Goal: Task Accomplishment & Management: Manage account settings

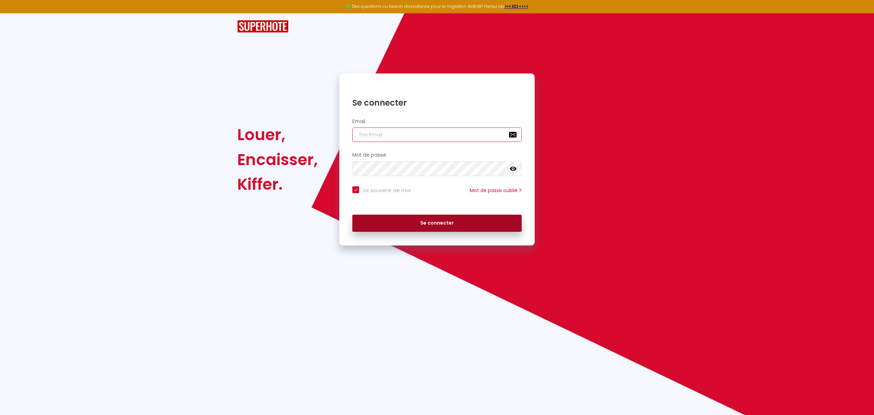
type input "booking.dreamnest@gmail.com"
click at [417, 222] on button "Se connecter" at bounding box center [436, 222] width 169 height 17
checkbox input "true"
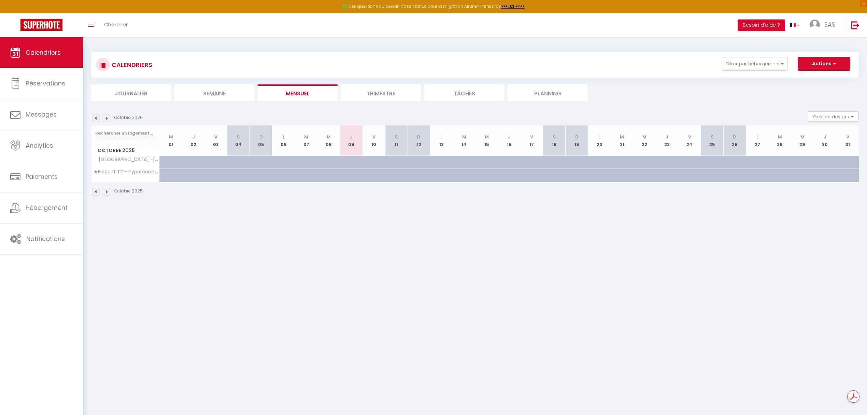
click at [377, 92] on li "Trimestre" at bounding box center [381, 92] width 80 height 17
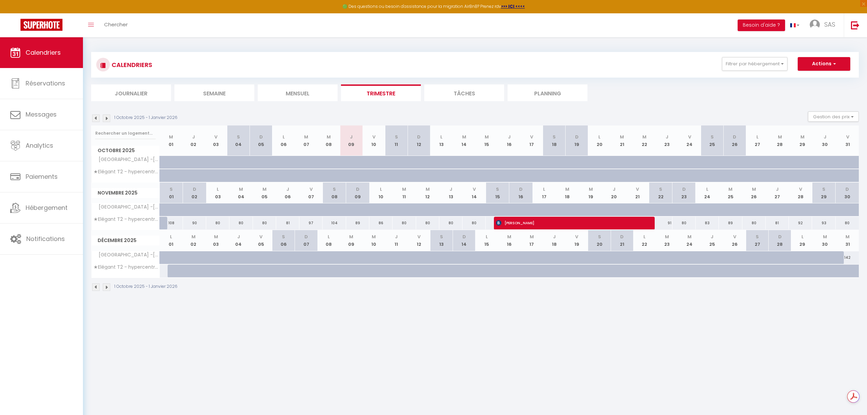
click at [94, 119] on img at bounding box center [96, 118] width 8 height 8
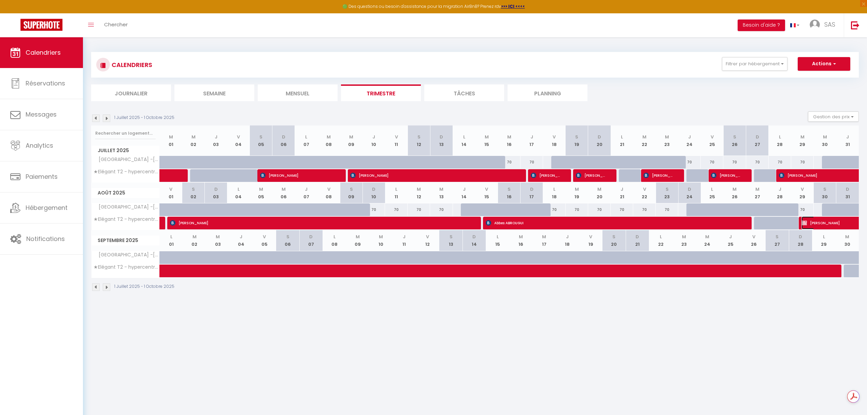
select select "OK"
select select "0"
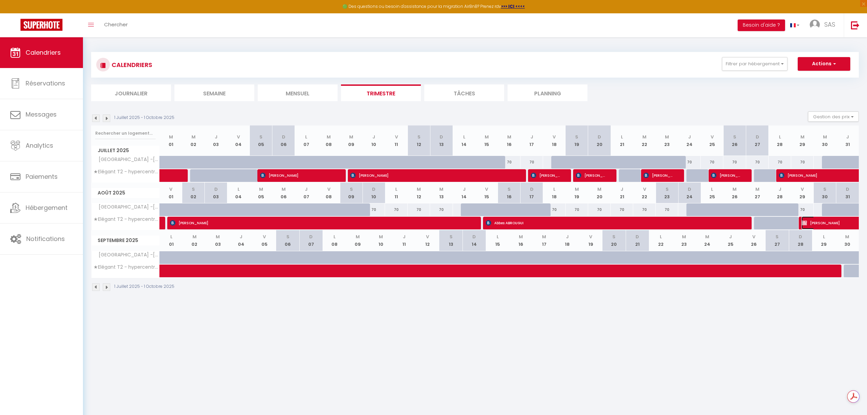
select select "1"
select select
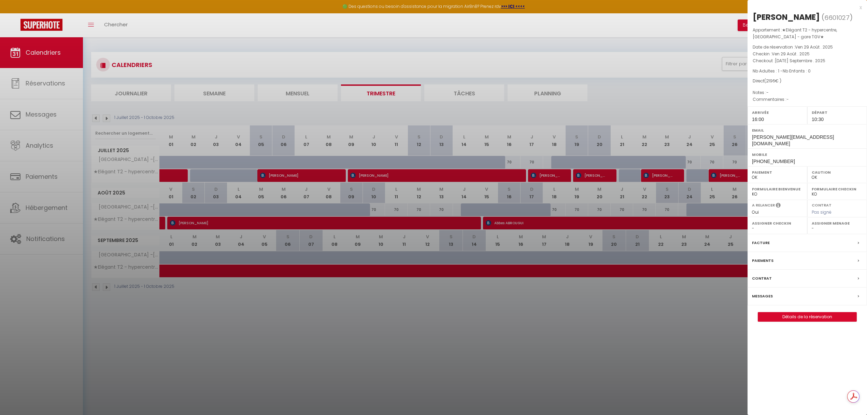
click at [780, 235] on div "Facture" at bounding box center [808, 243] width 120 height 18
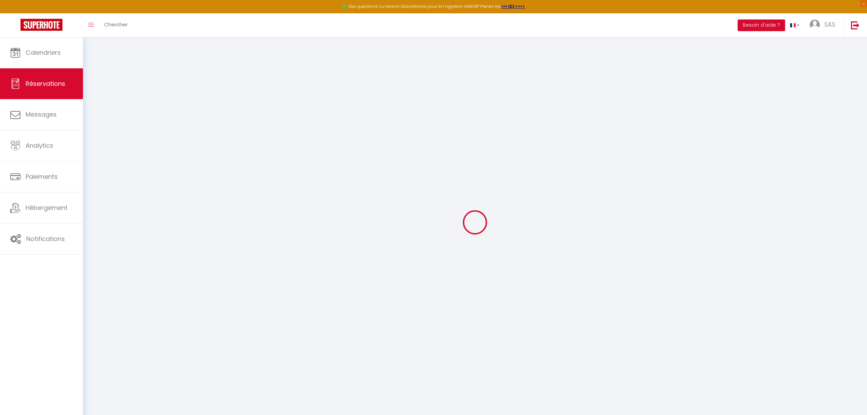
select select
checkbox input "false"
select select
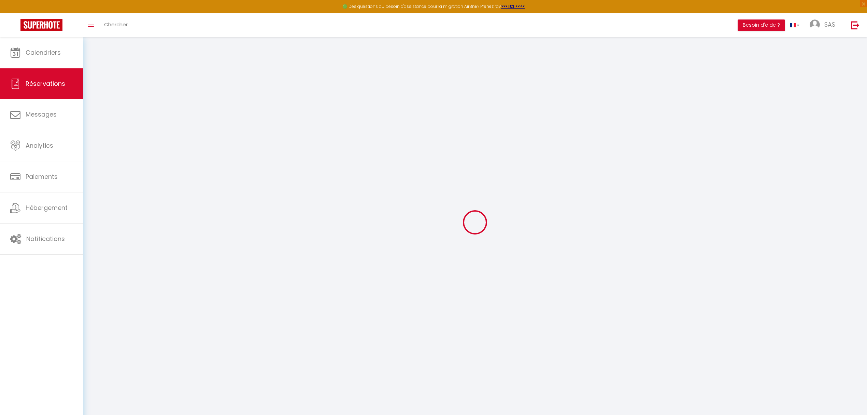
checkbox input "false"
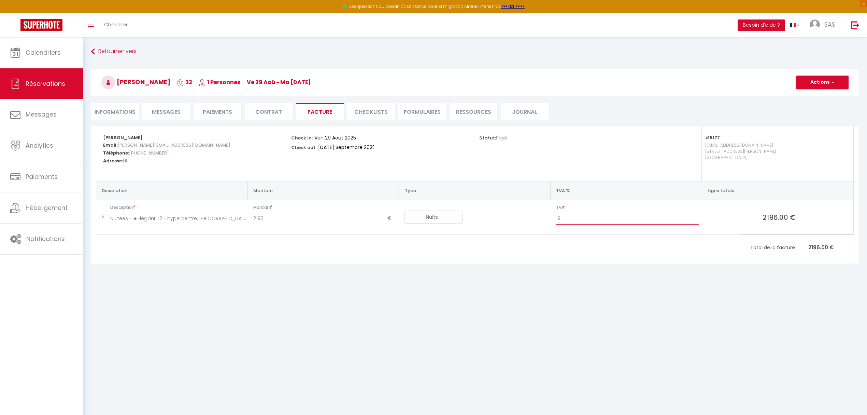
click at [698, 220] on input "19" at bounding box center [627, 218] width 143 height 12
click at [698, 220] on input "18" at bounding box center [627, 218] width 143 height 12
click at [698, 220] on input "17" at bounding box center [627, 218] width 143 height 12
click at [698, 220] on input "16" at bounding box center [627, 218] width 143 height 12
click at [698, 220] on input "15" at bounding box center [627, 218] width 143 height 12
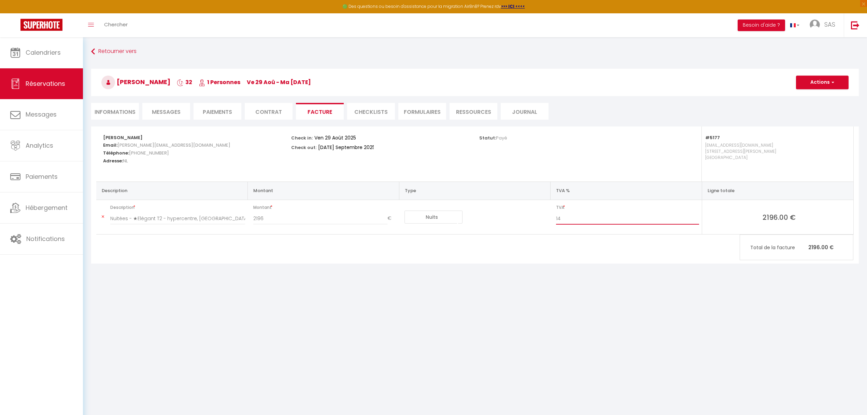
click at [698, 220] on input "14" at bounding box center [627, 218] width 143 height 12
click at [698, 220] on input "13" at bounding box center [627, 218] width 143 height 12
click at [698, 220] on input "12" at bounding box center [627, 218] width 143 height 12
click at [698, 220] on input "11" at bounding box center [627, 218] width 143 height 12
click at [698, 220] on input "10" at bounding box center [627, 218] width 143 height 12
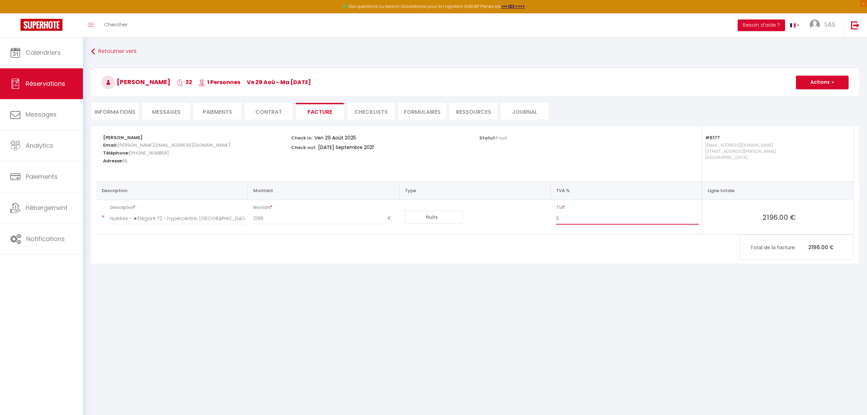
click at [698, 220] on input "9" at bounding box center [627, 218] width 143 height 12
click at [698, 220] on input "8" at bounding box center [627, 218] width 143 height 12
click at [698, 220] on input "7" at bounding box center [627, 218] width 143 height 12
click at [698, 220] on input "6" at bounding box center [627, 218] width 143 height 12
click at [698, 220] on input "5" at bounding box center [627, 218] width 143 height 12
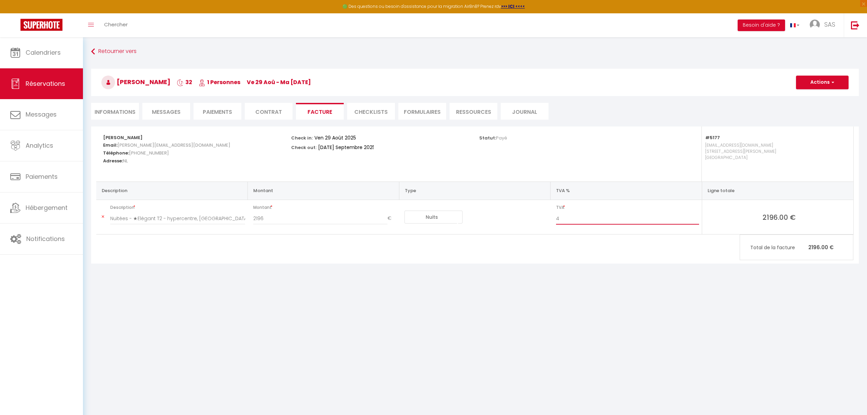
click at [698, 220] on input "4" at bounding box center [627, 218] width 143 height 12
click at [698, 220] on input "3" at bounding box center [627, 218] width 143 height 12
click at [698, 220] on input "2" at bounding box center [627, 218] width 143 height 12
click at [698, 220] on input "1" at bounding box center [627, 218] width 143 height 12
click at [695, 222] on input "1" at bounding box center [627, 218] width 143 height 12
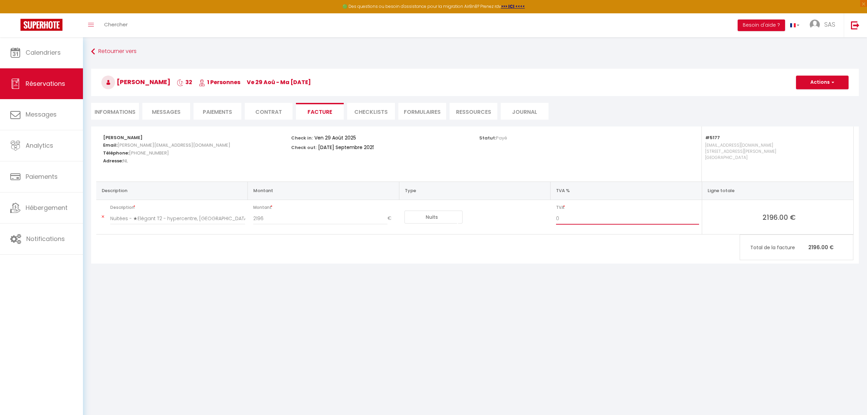
click at [696, 221] on input "0" at bounding box center [627, 218] width 143 height 12
click at [672, 266] on div "Firas EZZEDDINE Email: F.Ezzeddine@hesinternational.eu Téléphone: +31614839070 …" at bounding box center [475, 199] width 777 height 146
drag, startPoint x: 273, startPoint y: 114, endPoint x: 44, endPoint y: 25, distance: 245.7
click at [170, 217] on input "Nuitées - ★Elégant T2 - hypercentre, [GEOGRAPHIC_DATA] - gare TGV★ - [PERSON_NA…" at bounding box center [177, 218] width 135 height 12
click at [291, 220] on input "2196" at bounding box center [320, 218] width 135 height 12
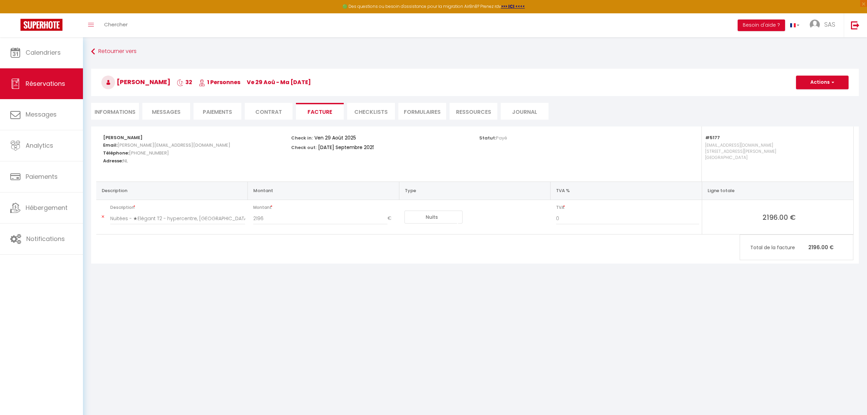
click at [456, 214] on select "Nuits Frais de ménage Taxe de séjour Autre Frais de service hôte Frais de paiem…" at bounding box center [434, 216] width 58 height 13
click at [411, 214] on select "Nuits Frais de ménage Taxe de séjour Autre Frais de service hôte Frais de paiem…" at bounding box center [434, 216] width 58 height 13
click at [417, 202] on td "Nuits Frais de ménage Taxe de séjour Autre Frais de service hôte Frais de paiem…" at bounding box center [475, 217] width 152 height 34
click at [413, 230] on td "Nuits Frais de ménage Taxe de séjour Autre Frais de service hôte Frais de paiem…" at bounding box center [475, 217] width 152 height 34
click at [418, 224] on td "Nuits Frais de ménage Taxe de séjour Autre Frais de service hôte Frais de paiem…" at bounding box center [475, 217] width 152 height 34
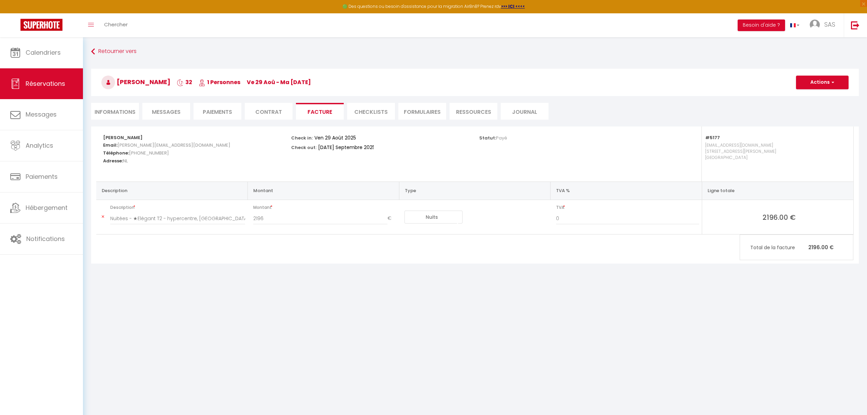
click at [435, 218] on select "Nuits Frais de ménage Taxe de séjour Autre Frais de service hôte Frais de paiem…" at bounding box center [434, 216] width 58 height 13
click at [287, 214] on input "2196" at bounding box center [320, 218] width 135 height 12
click at [838, 78] on button "Actions" at bounding box center [822, 82] width 53 height 14
click at [821, 104] on link "Aperçu et éditer" at bounding box center [817, 106] width 57 height 9
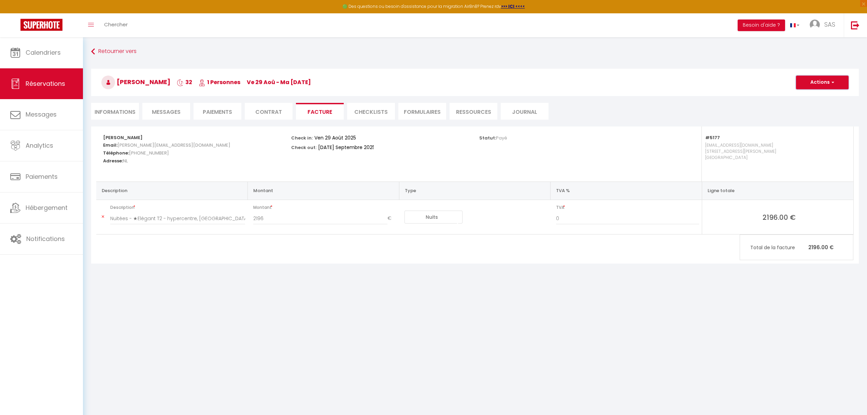
click at [828, 84] on button "Actions" at bounding box center [822, 82] width 53 height 14
click at [817, 96] on link "Enregistrer" at bounding box center [817, 97] width 57 height 9
click at [835, 85] on button "Actions" at bounding box center [822, 82] width 53 height 14
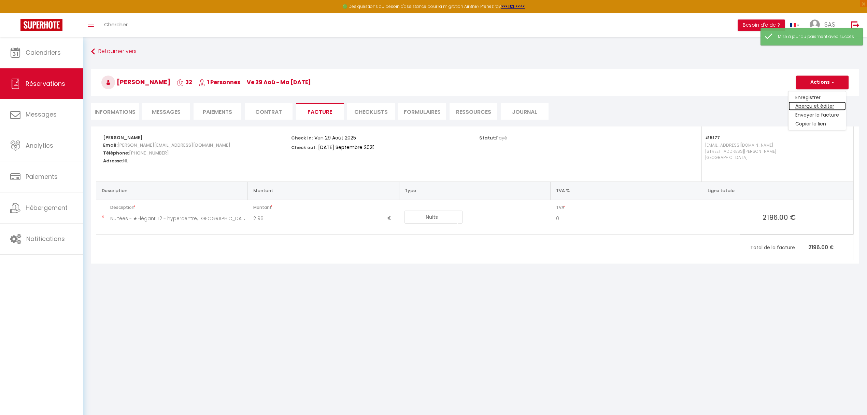
click at [816, 104] on link "Aperçu et éditer" at bounding box center [817, 106] width 57 height 9
type input "20"
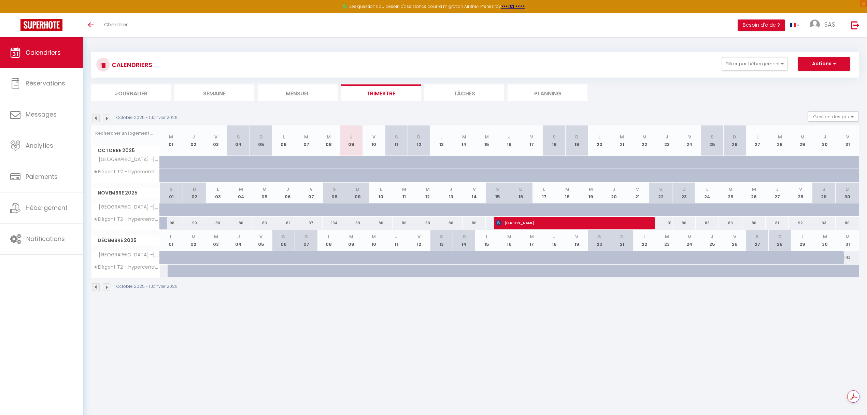
click at [94, 116] on img at bounding box center [96, 118] width 8 height 8
select select
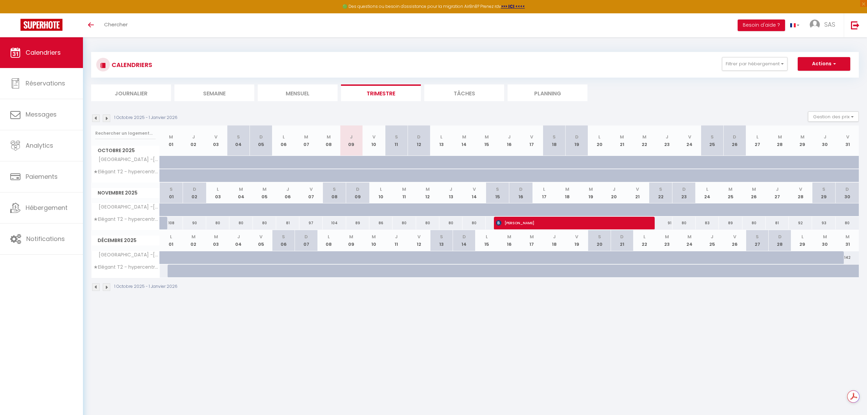
select select
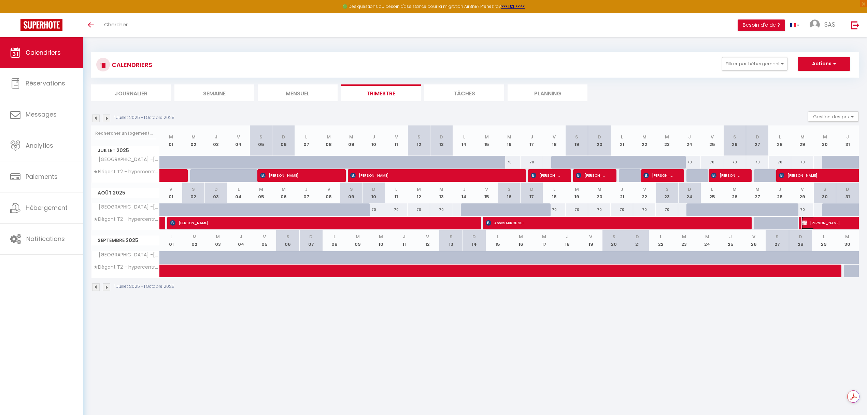
select select "OK"
select select "0"
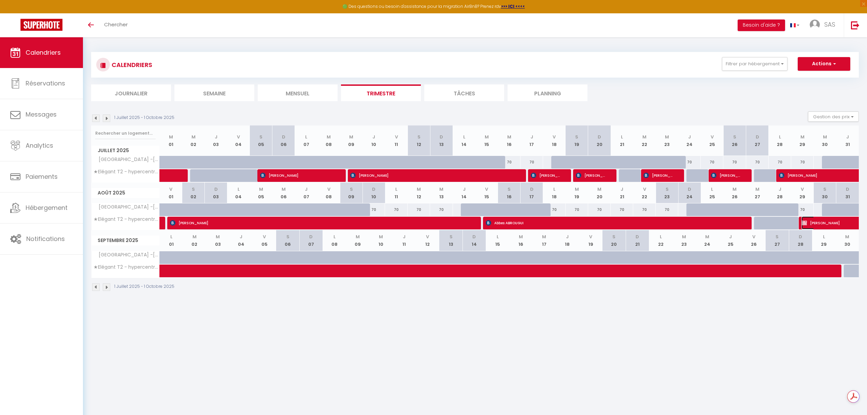
select select "1"
select select
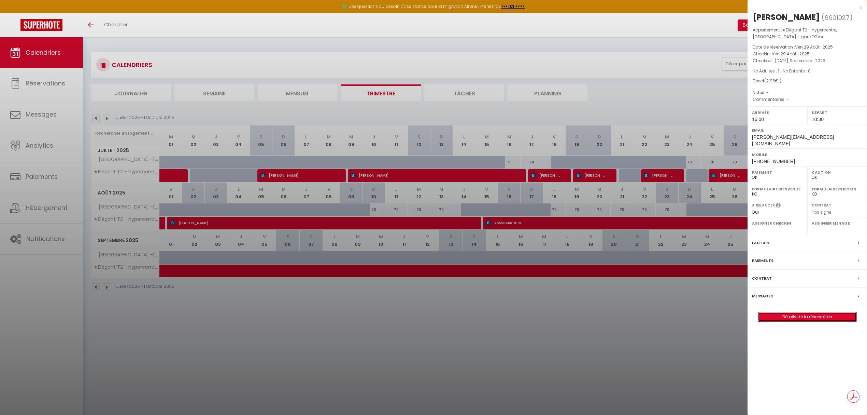
click at [806, 312] on link "Détails de la réservation" at bounding box center [807, 316] width 98 height 9
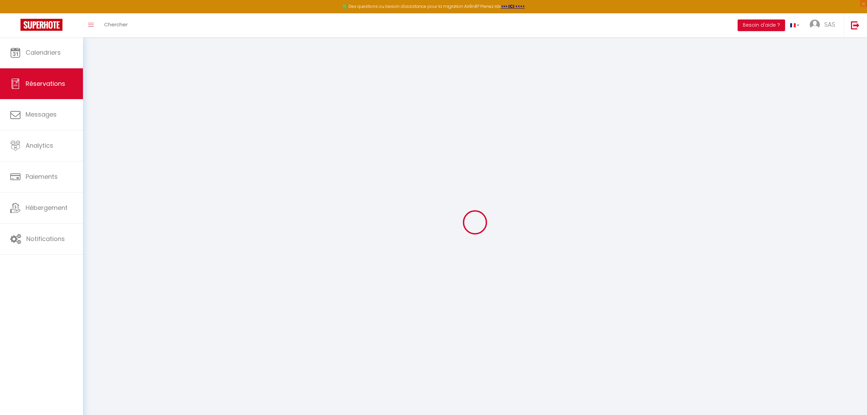
select select
checkbox input "false"
select select
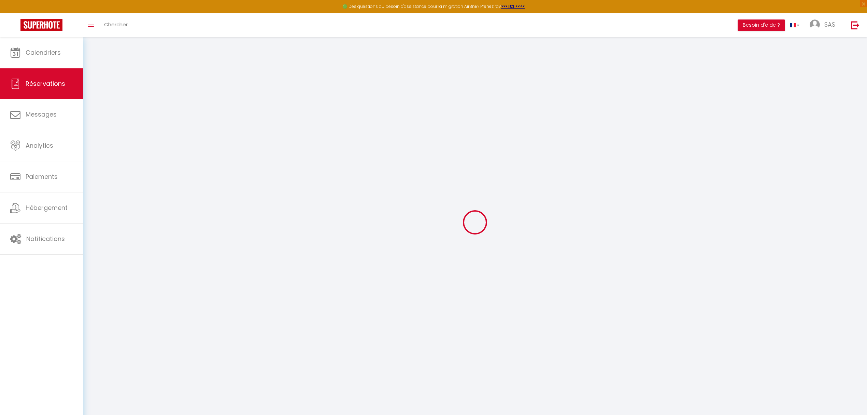
checkbox input "false"
select select
checkbox input "false"
select select "16:00"
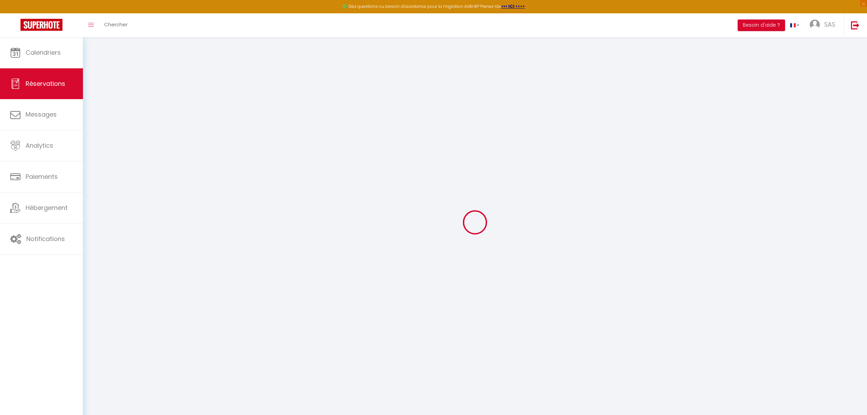
select select "10:30"
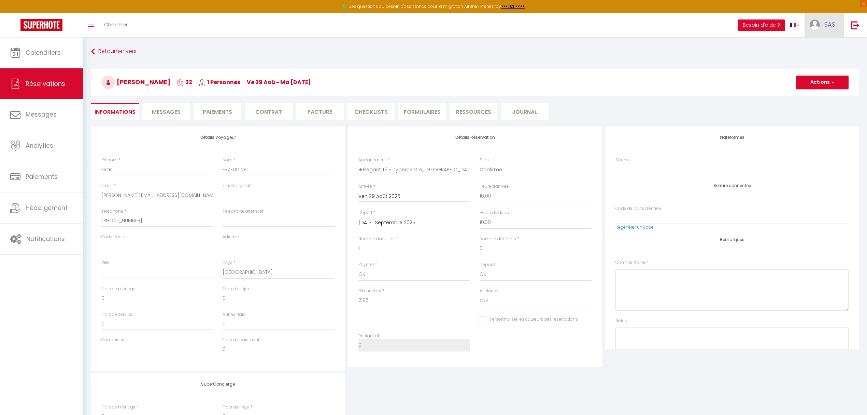
click at [826, 22] on span "SAS" at bounding box center [830, 24] width 11 height 9
click at [768, 21] on button "Besoin d'aide ?" at bounding box center [761, 25] width 47 height 12
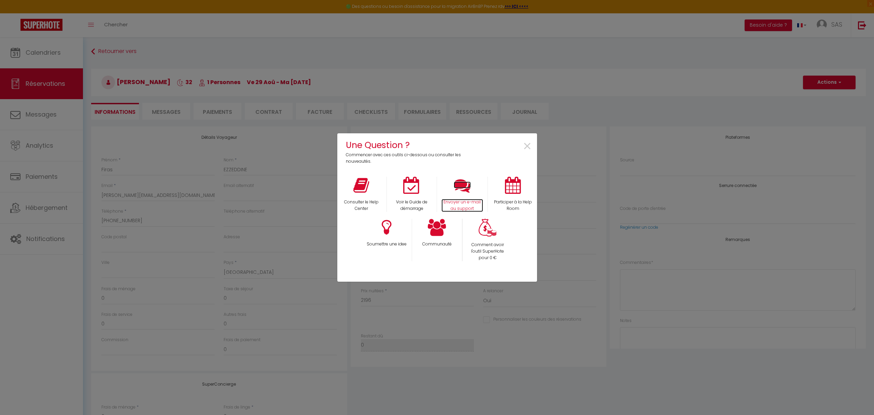
click at [469, 189] on icon at bounding box center [462, 185] width 17 height 17
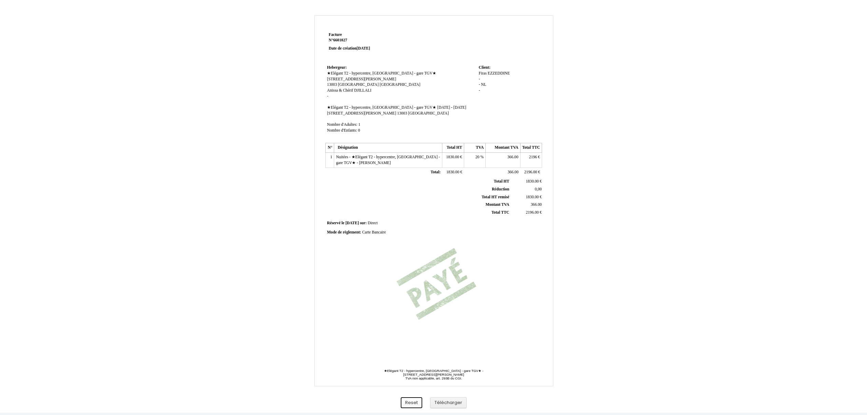
click at [413, 403] on button "Reset" at bounding box center [412, 402] width 22 height 11
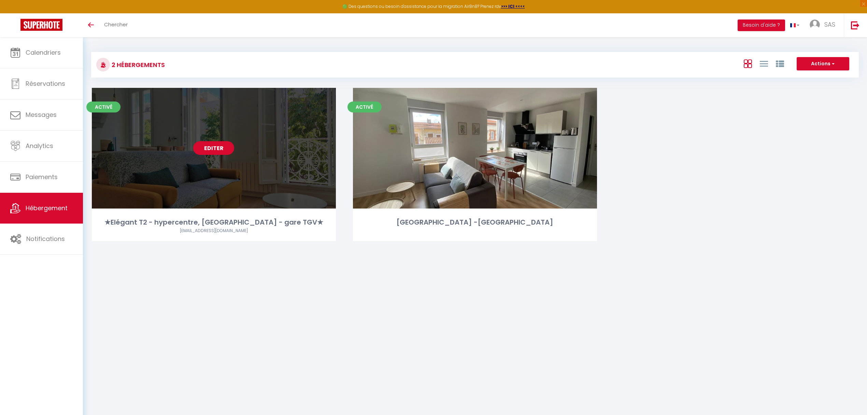
click at [222, 148] on link "Editer" at bounding box center [213, 148] width 41 height 14
click at [216, 145] on link "Editer" at bounding box center [213, 148] width 41 height 14
select select "3"
select select "2"
select select "1"
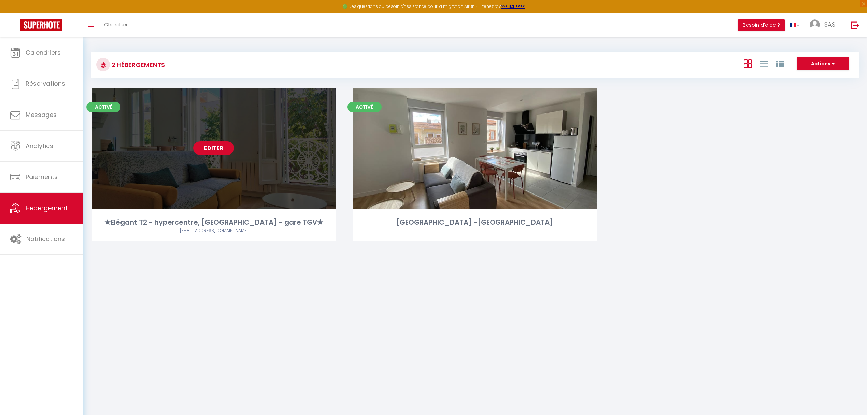
select select "1"
select select "28"
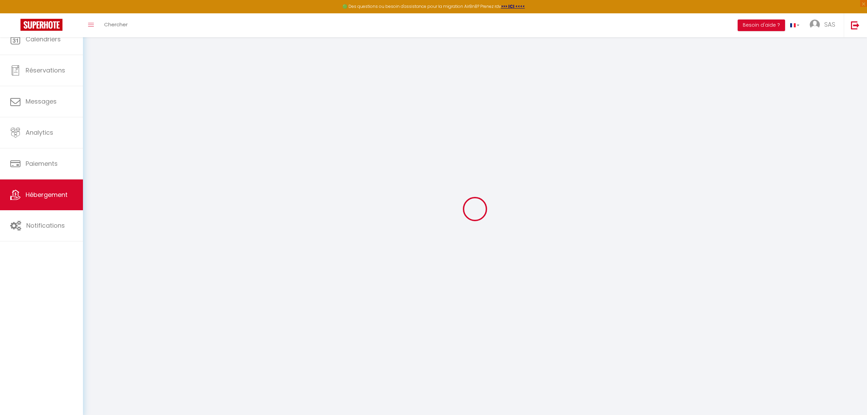
select select
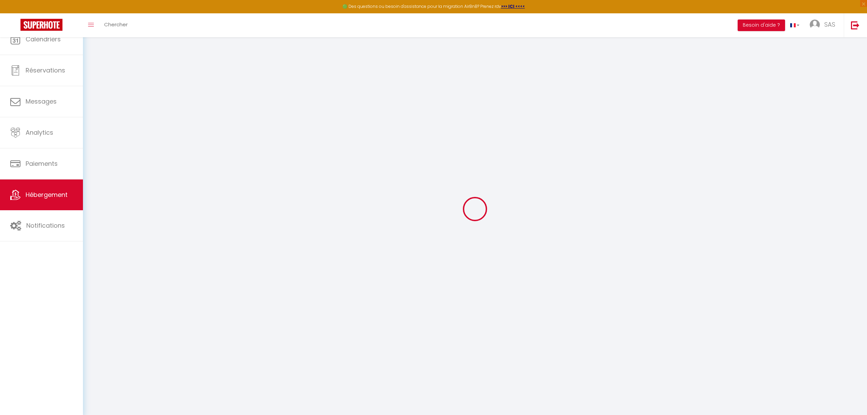
select select
checkbox input "false"
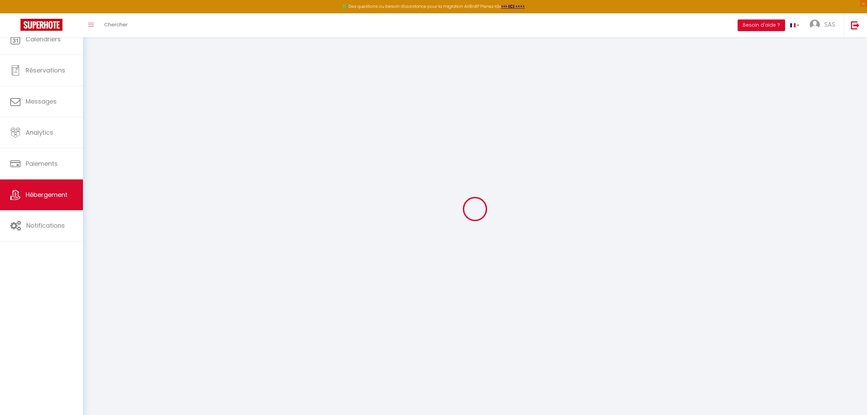
select select
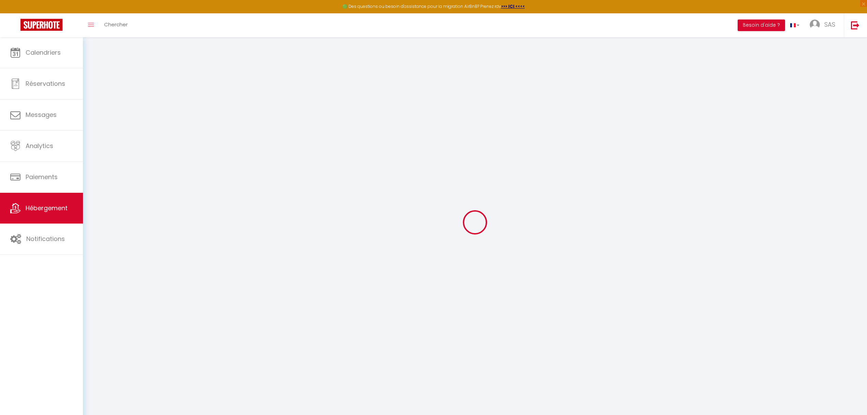
select select
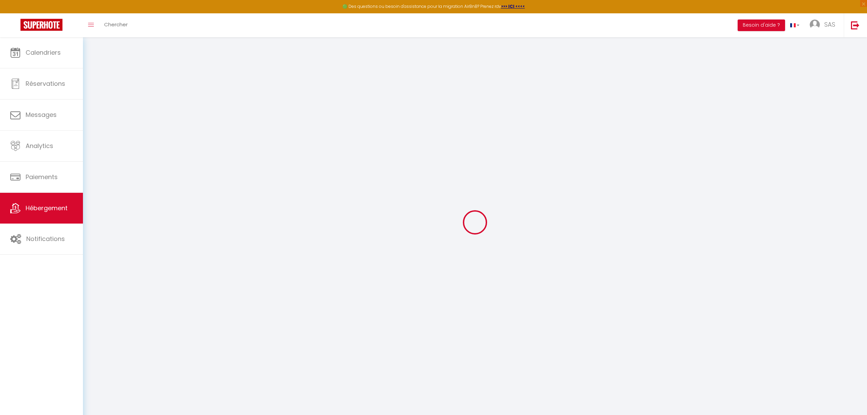
select select
checkbox input "false"
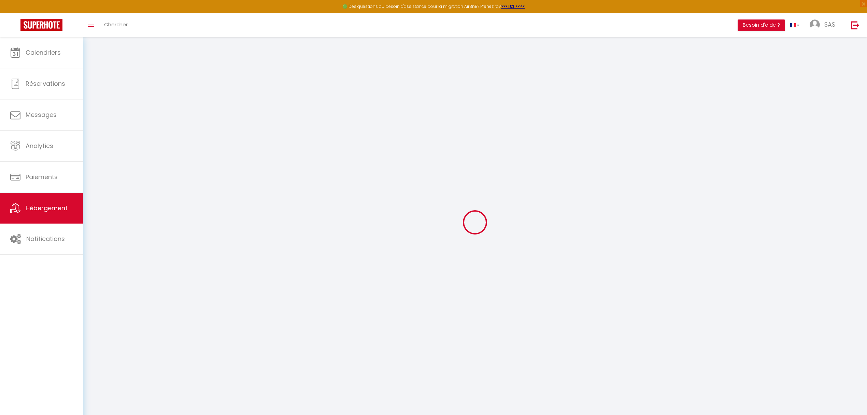
select select
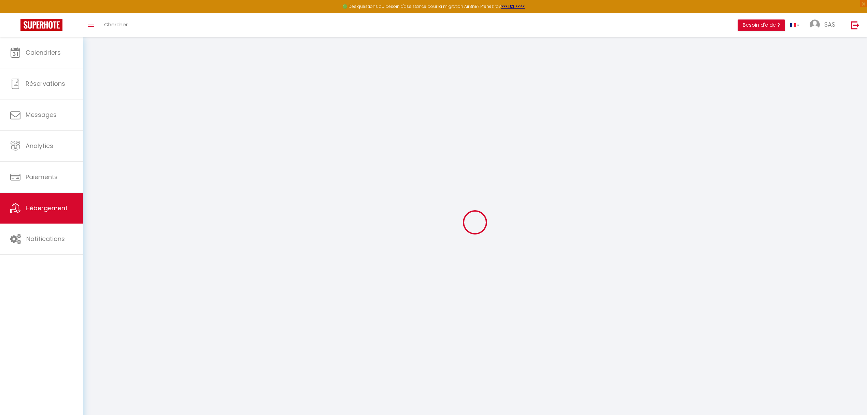
select select
checkbox input "false"
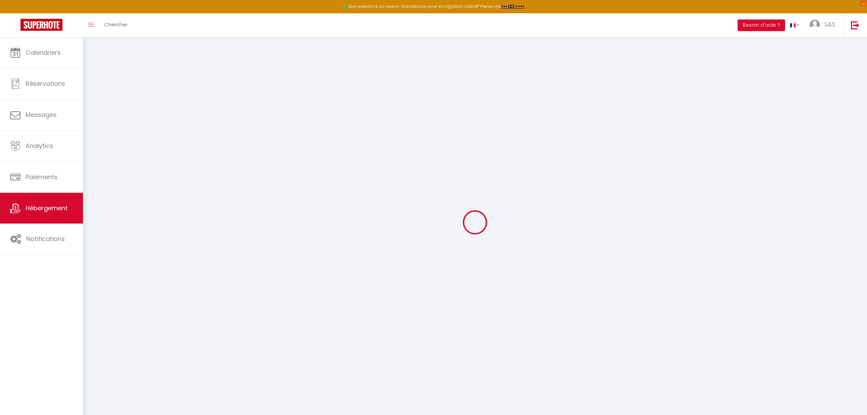
checkbox input "false"
select select
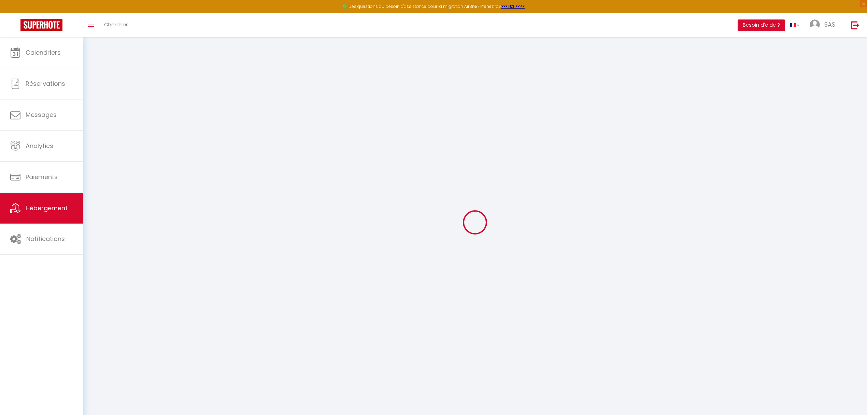
select select
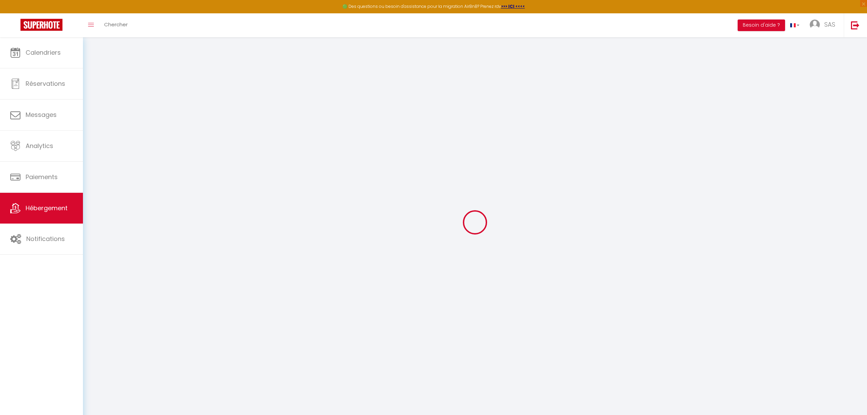
checkbox input "false"
select select
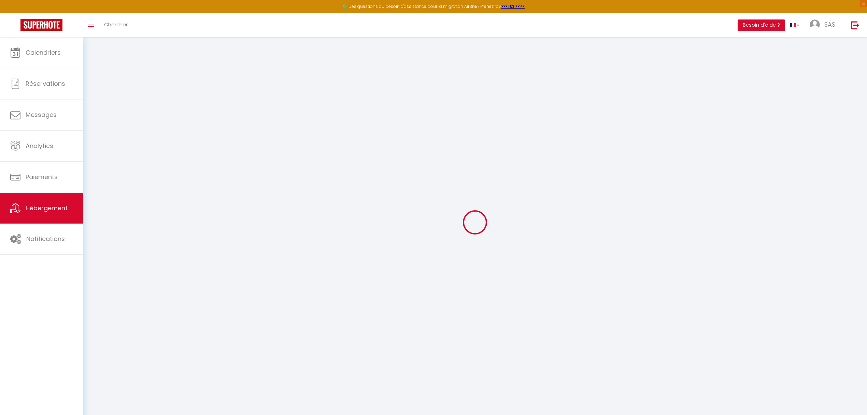
select select
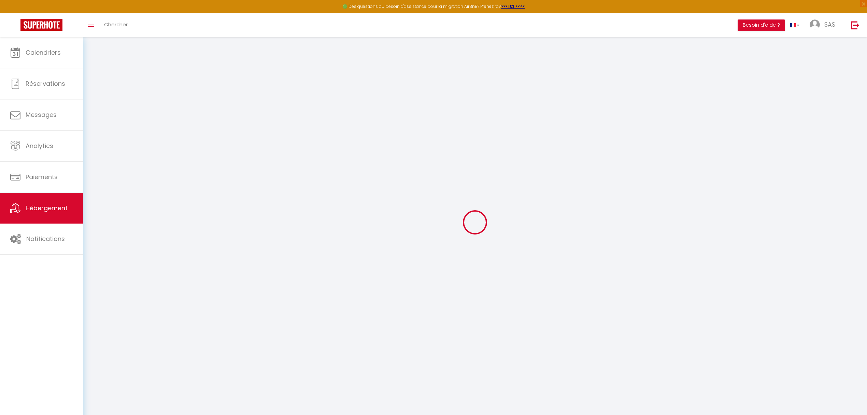
select select
checkbox input "false"
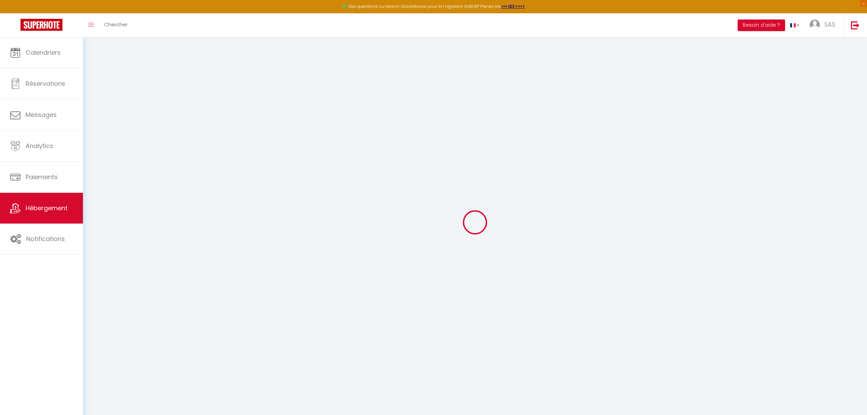
checkbox input "false"
select select
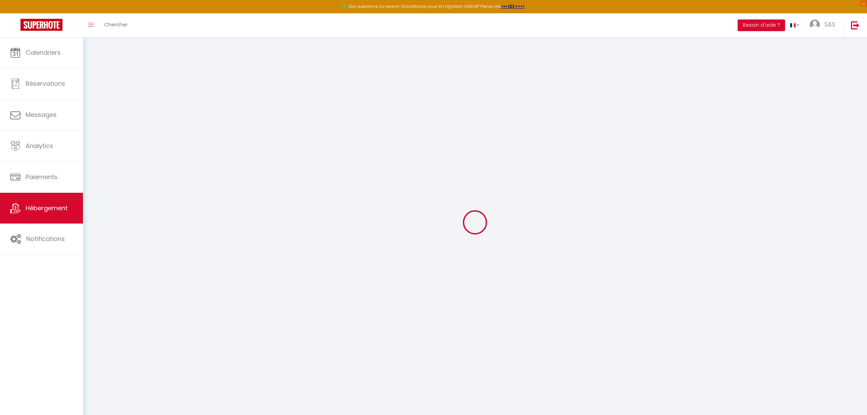
select select
checkbox input "false"
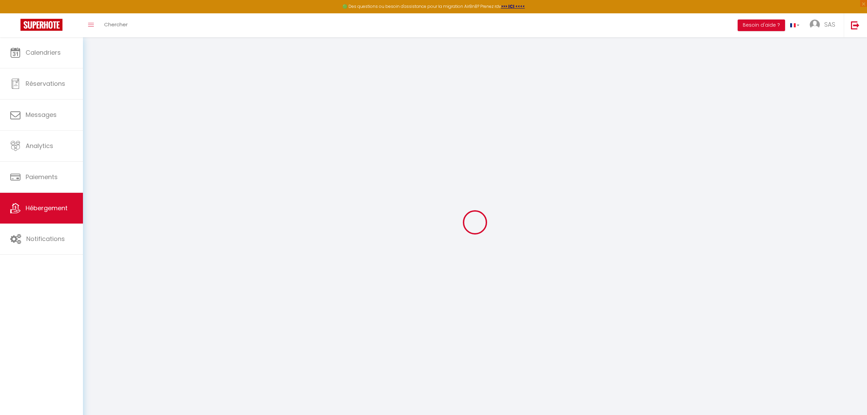
checkbox input "false"
select select
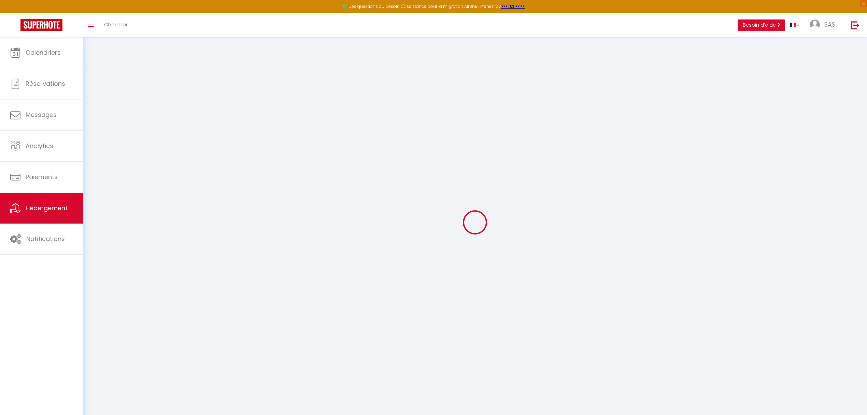
type input "★Elégant T2 - hypercentre, [GEOGRAPHIC_DATA] - gare TGV★"
type input "Anissa & Chérif"
type input "DJILLALI"
type input "[STREET_ADDRESS]"
type input "69160"
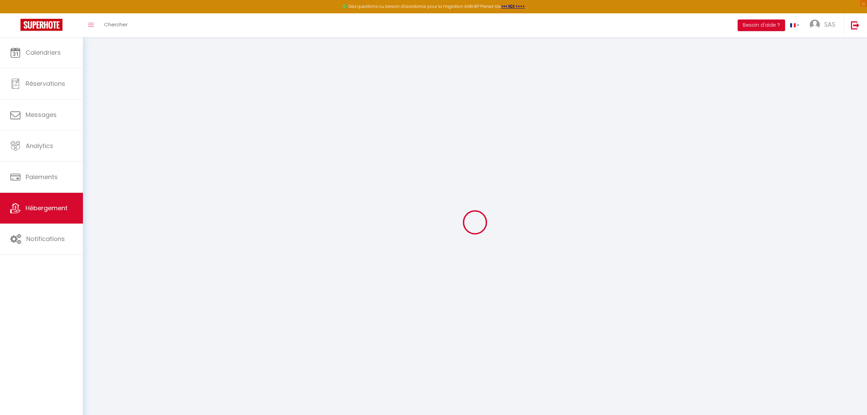
type input "Tassin la demi lune"
type input "99"
type input "10"
type input "50"
type input "300"
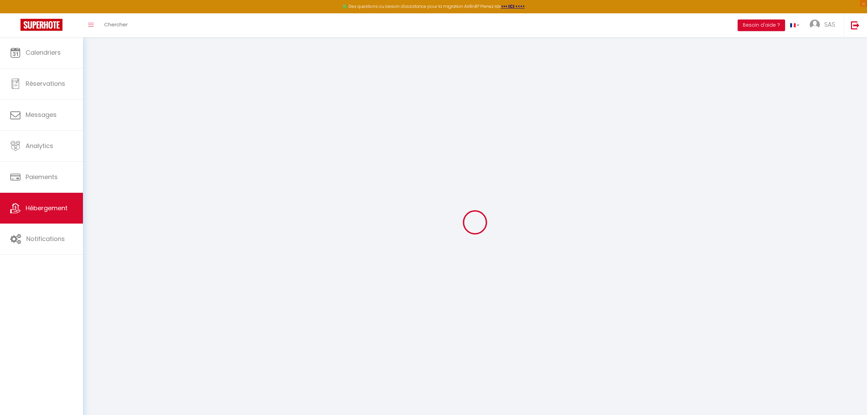
type input "20"
select select
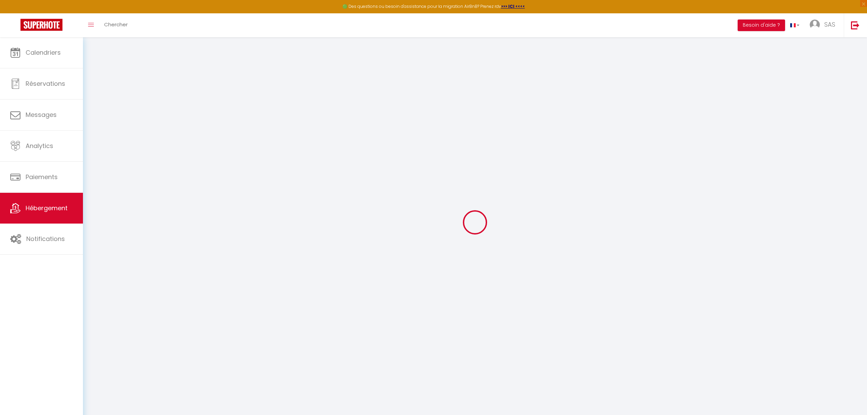
select select
type input "[STREET_ADDRESS][PERSON_NAME]"
type input "13003"
type input "[GEOGRAPHIC_DATA]"
type input "[EMAIL_ADDRESS][DOMAIN_NAME]"
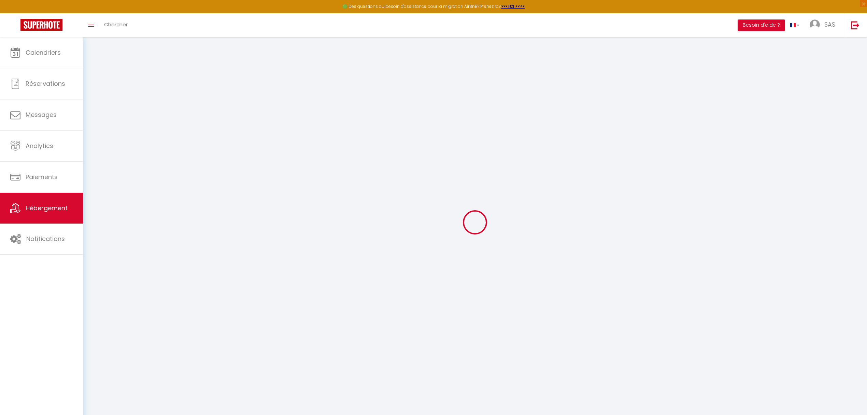
select select
checkbox input "true"
checkbox input "false"
checkbox input "true"
checkbox input "false"
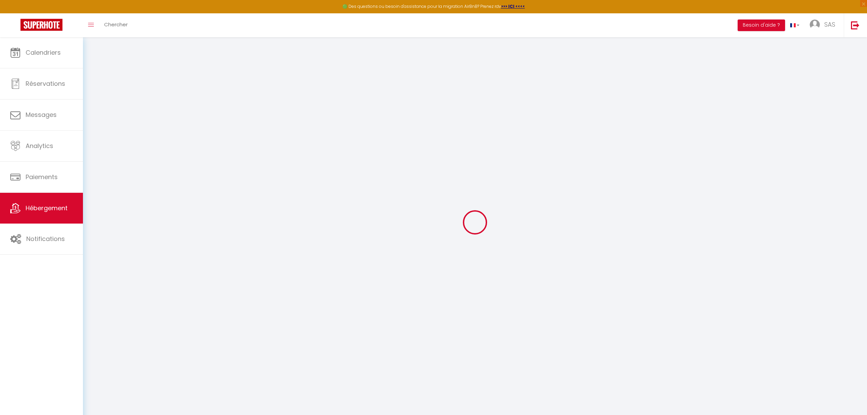
type input "0"
select select
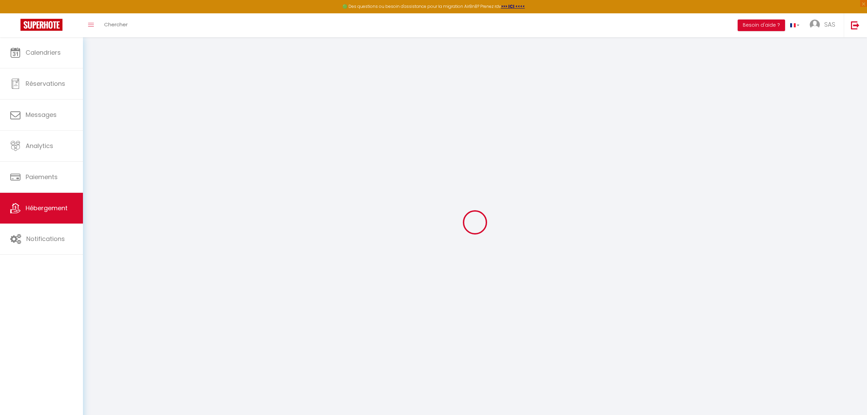
select select
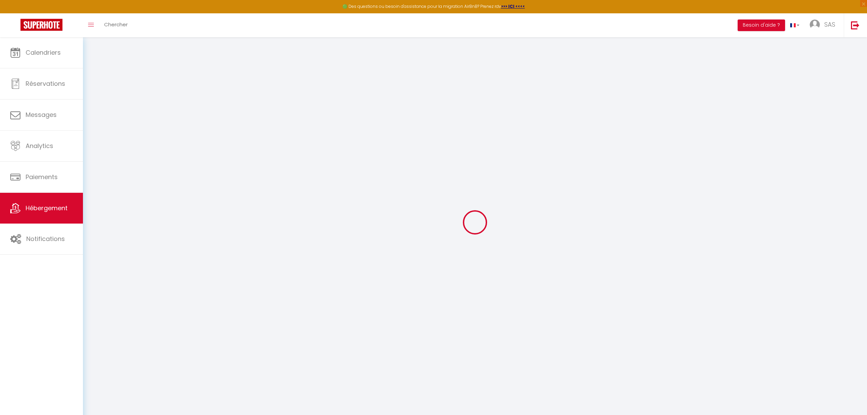
checkbox input "true"
checkbox input "false"
checkbox input "true"
checkbox input "false"
select select
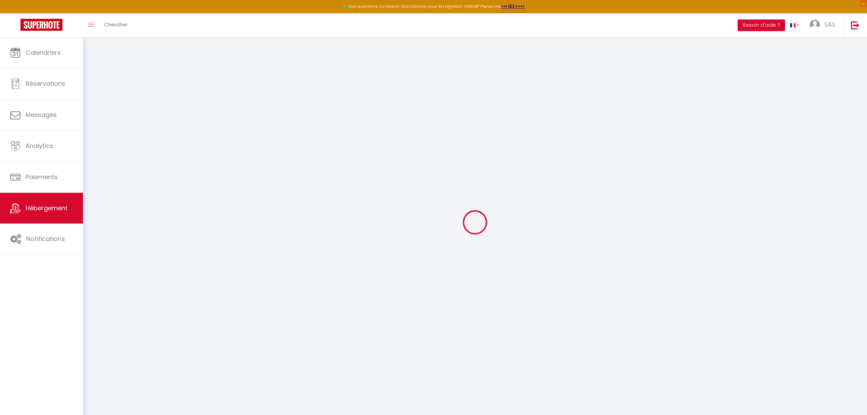
select select
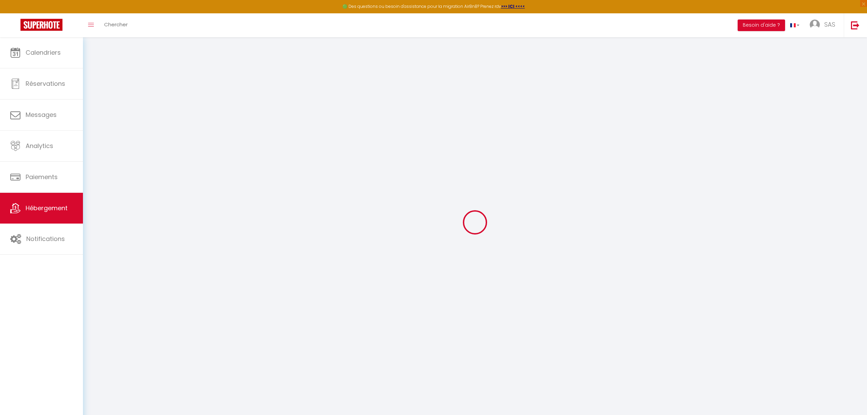
checkbox input "true"
checkbox input "false"
checkbox input "true"
checkbox input "false"
select select
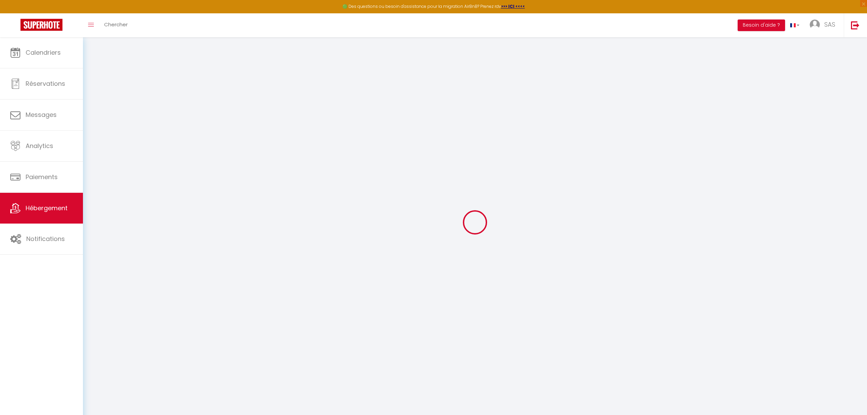
select select
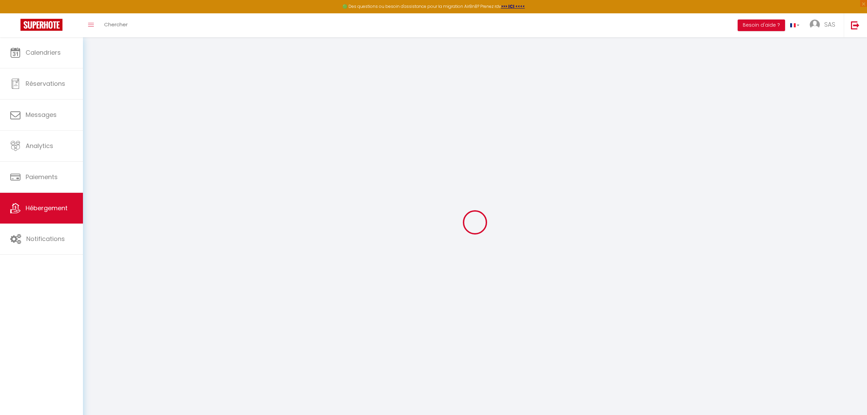
checkbox input "true"
checkbox input "false"
checkbox input "true"
checkbox input "false"
select select
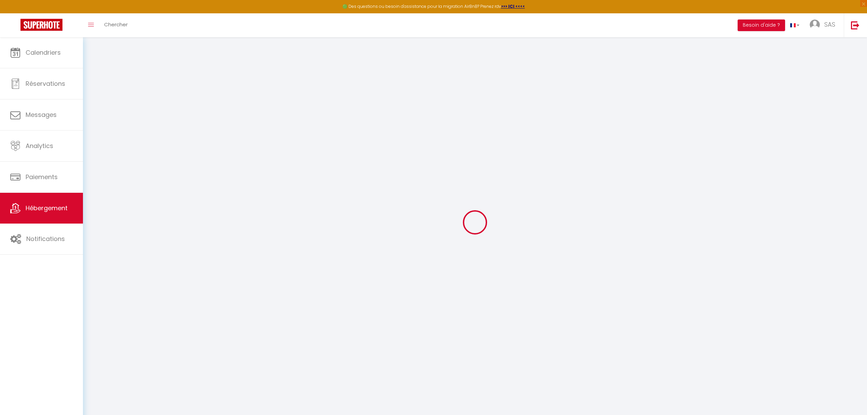
checkbox input "true"
checkbox input "false"
checkbox input "true"
checkbox input "false"
select select "15:00"
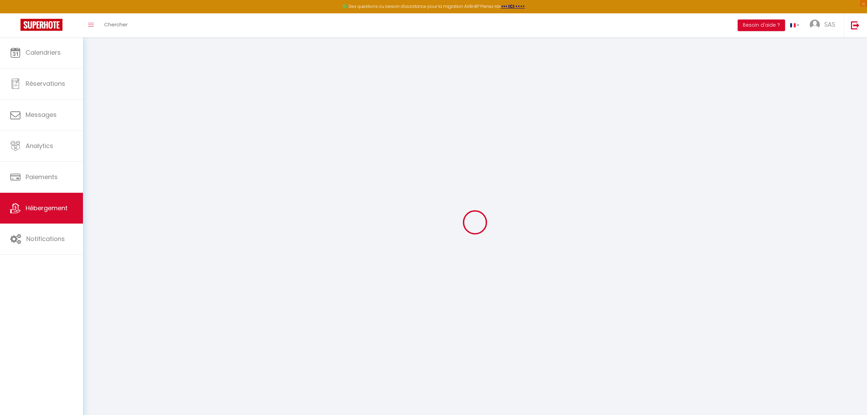
select select "23:45"
select select "10:30"
select select "30"
select select "120"
select select
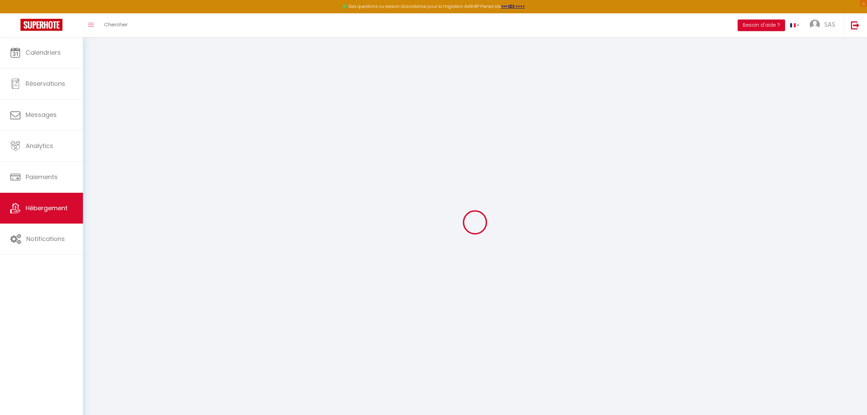
checkbox input "true"
checkbox input "false"
checkbox input "true"
checkbox input "false"
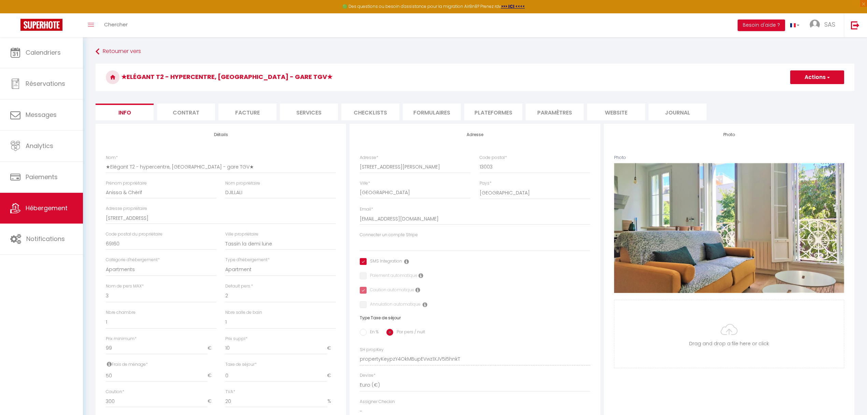
click at [256, 112] on li "Facture" at bounding box center [248, 111] width 58 height 17
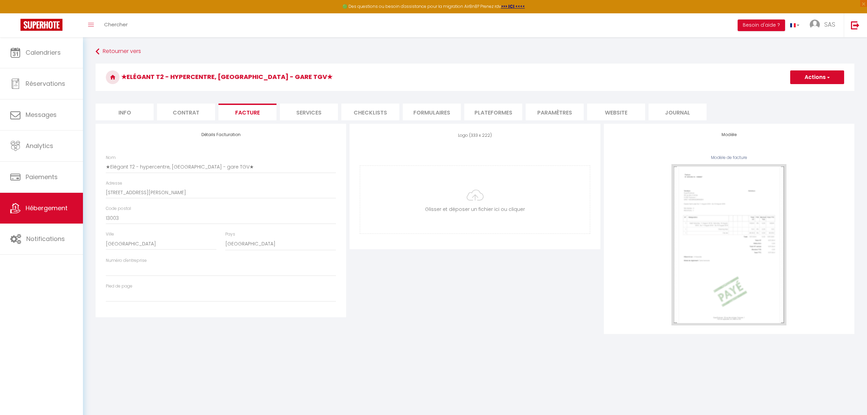
scroll to position [37, 0]
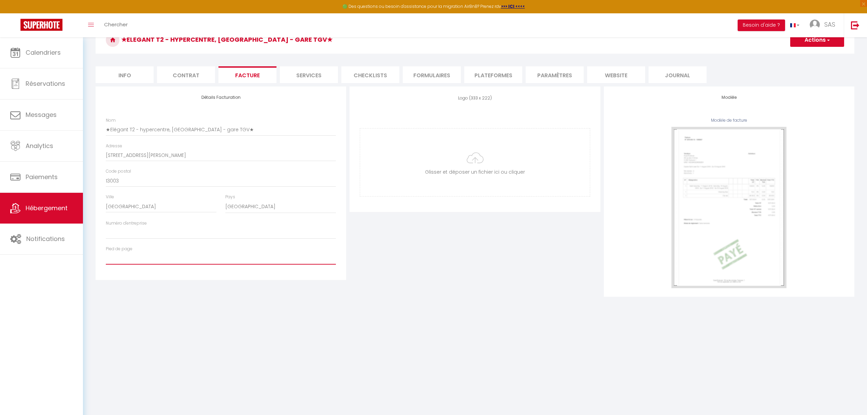
click at [141, 253] on input "Pied de page" at bounding box center [221, 258] width 230 height 12
type input "A GOOD PLACE"
click at [161, 227] on input "Numéro d'entreprise" at bounding box center [221, 232] width 230 height 12
paste input "941727646"
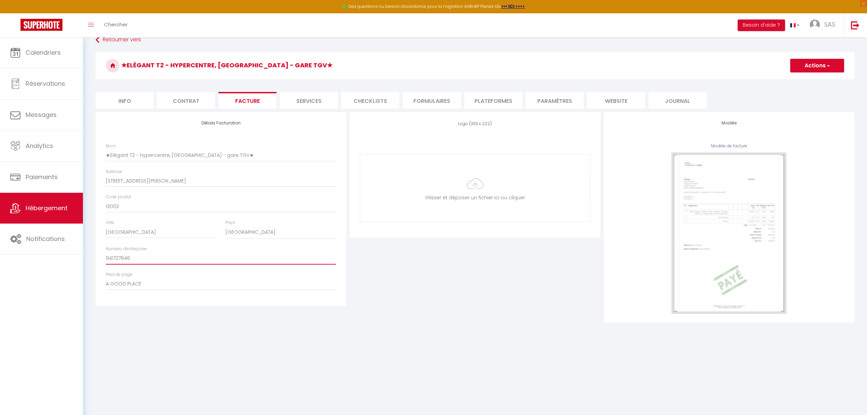
scroll to position [0, 0]
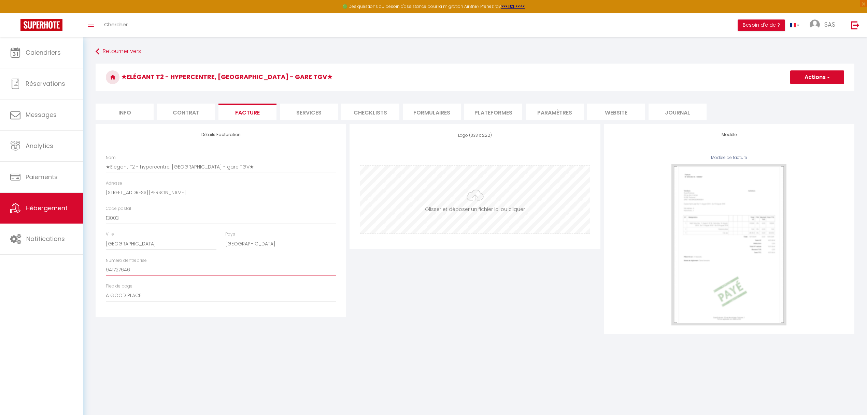
type input "941727646"
click at [486, 208] on input "file" at bounding box center [474, 200] width 229 height 68
click at [470, 190] on input "file" at bounding box center [474, 200] width 229 height 68
type input "C:\fakepath\LOGO A GOOD PLACE.png"
click at [824, 74] on button "Actions" at bounding box center [817, 77] width 54 height 14
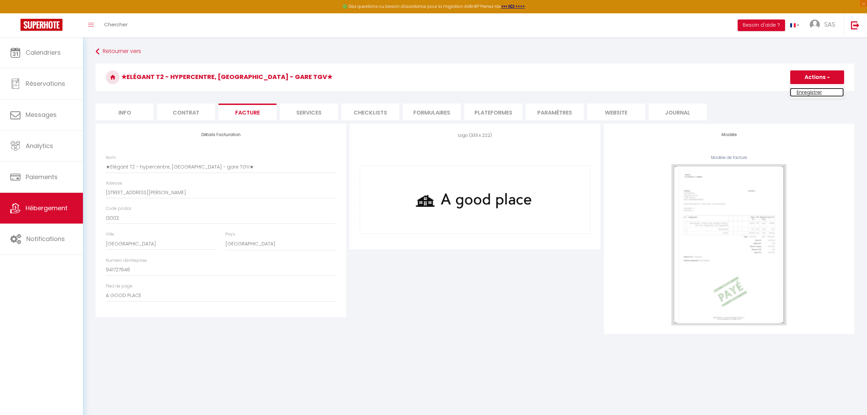
click at [817, 88] on link "Enregistrer" at bounding box center [817, 92] width 54 height 9
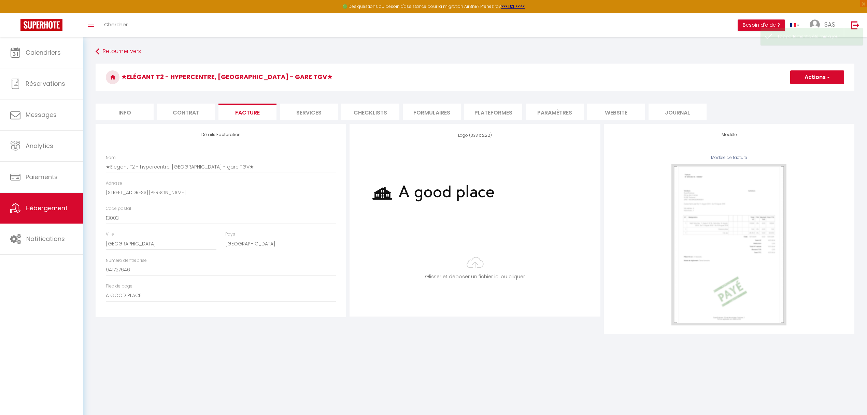
click at [817, 79] on button "Actions" at bounding box center [817, 77] width 54 height 14
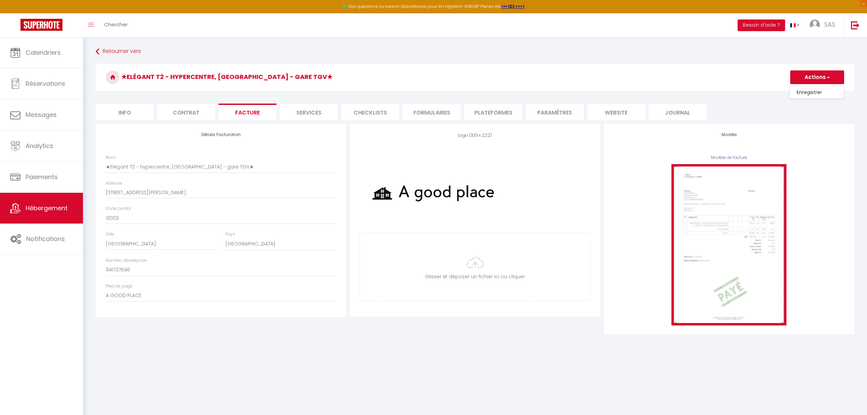
click at [734, 229] on img at bounding box center [729, 244] width 115 height 161
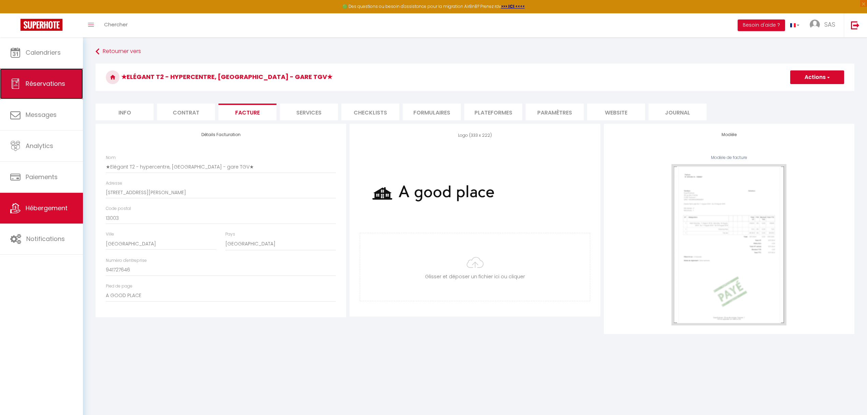
click at [42, 71] on link "Réservations" at bounding box center [41, 83] width 83 height 31
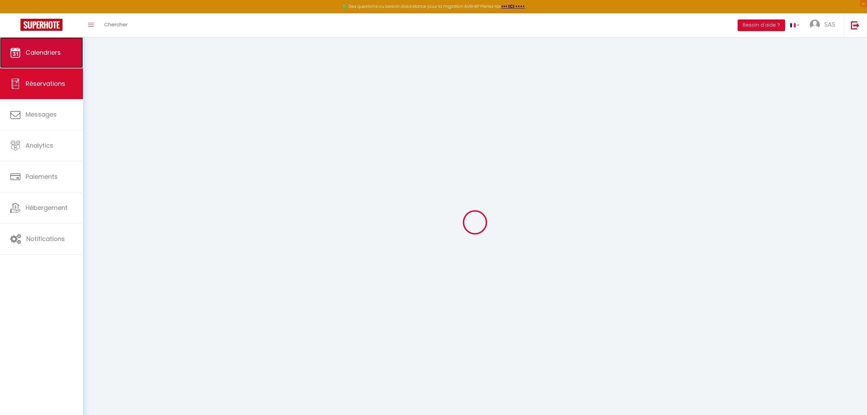
click at [50, 48] on span "Calendriers" at bounding box center [43, 52] width 35 height 9
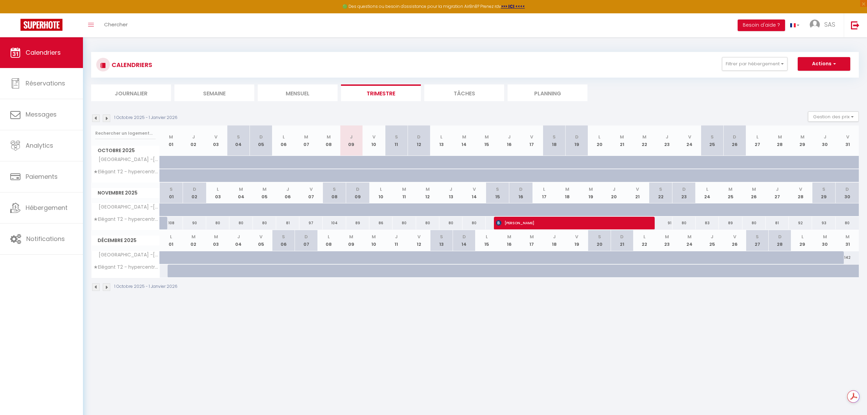
click at [94, 118] on img at bounding box center [96, 118] width 8 height 8
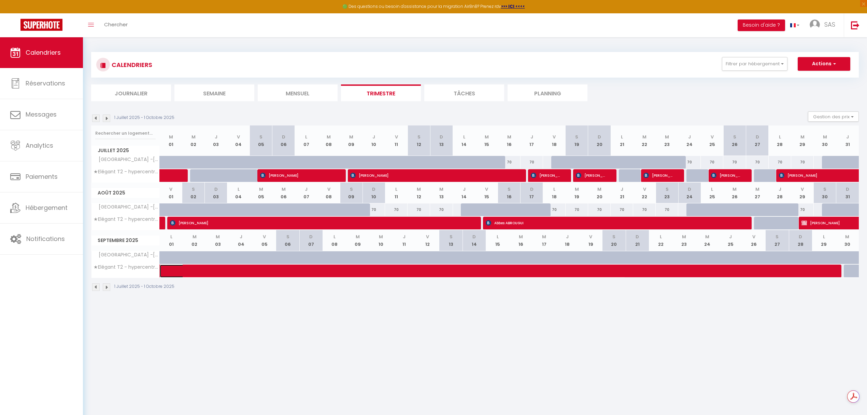
click at [439, 273] on span at bounding box center [397, 270] width 455 height 13
select select "OK"
select select "0"
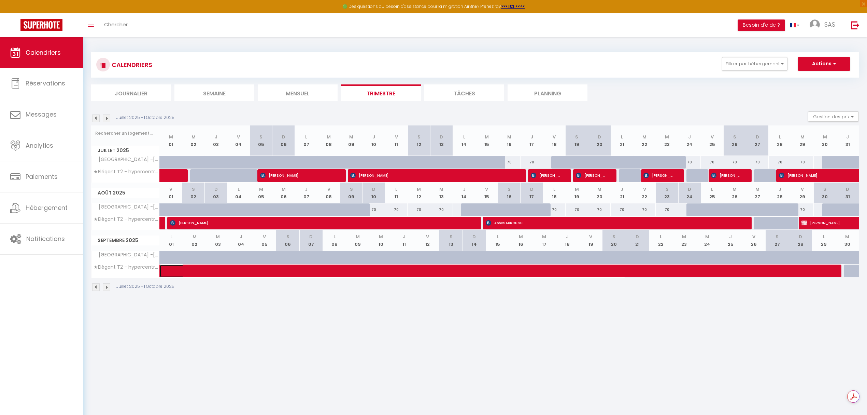
select select "1"
select select
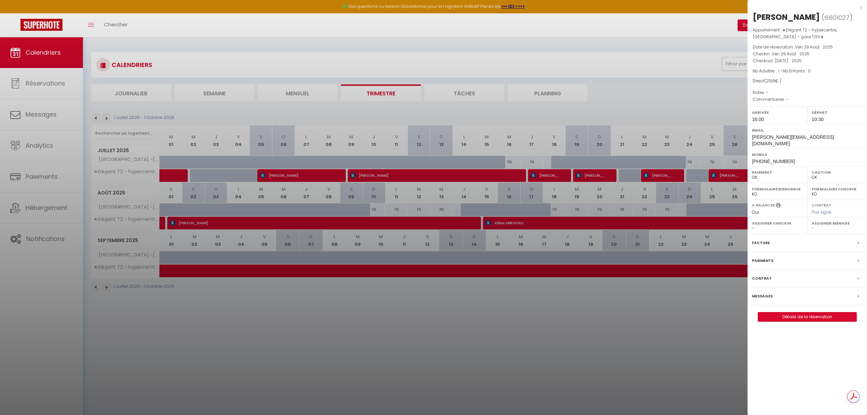
click at [762, 239] on label "Facture" at bounding box center [761, 242] width 18 height 7
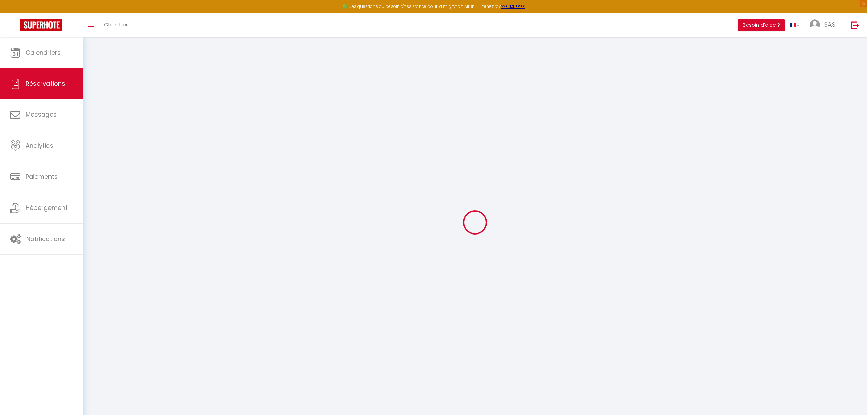
select select
checkbox input "false"
select select
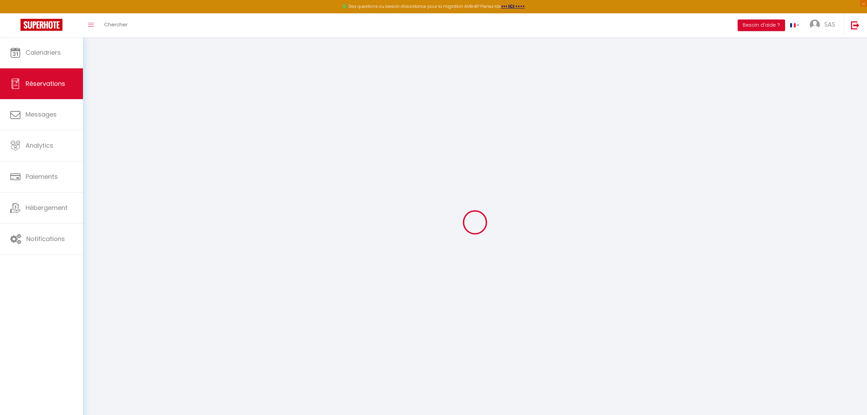
checkbox input "false"
select select
checkbox input "false"
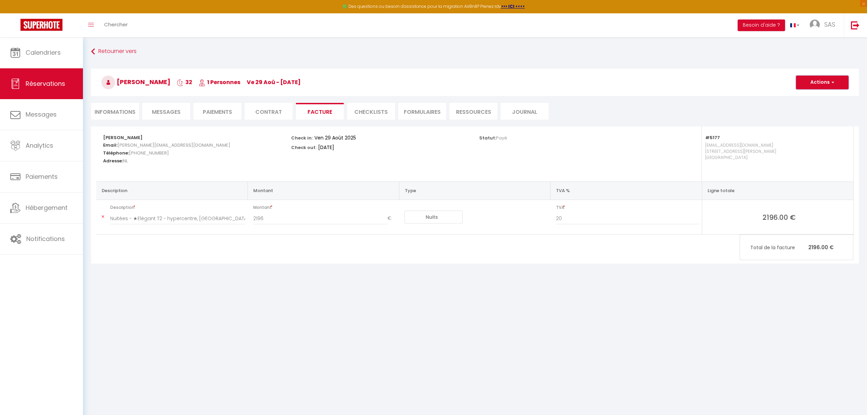
click at [836, 84] on button "Actions" at bounding box center [822, 82] width 53 height 14
click at [816, 103] on link "Aperçu et éditer" at bounding box center [817, 106] width 57 height 9
click at [40, 204] on span "Hébergement" at bounding box center [47, 207] width 42 height 9
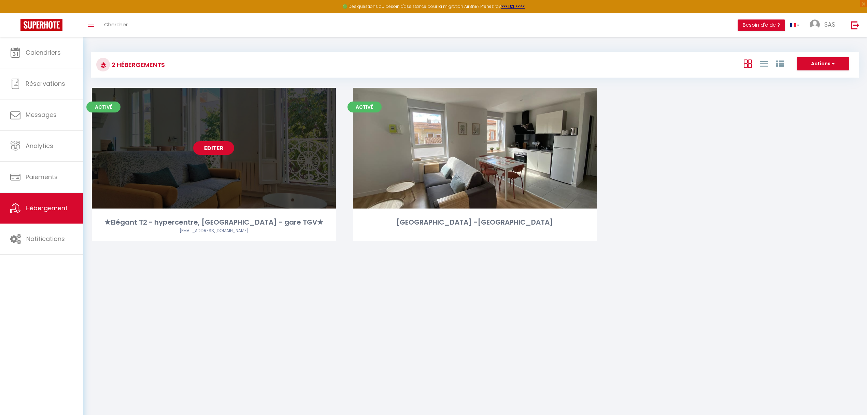
click at [216, 147] on link "Editer" at bounding box center [213, 148] width 41 height 14
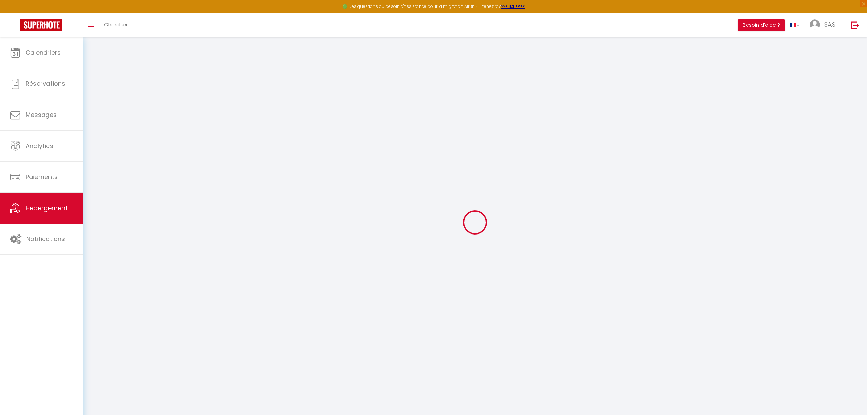
select select
type input "★Elégant T2 - hypercentre, [GEOGRAPHIC_DATA] - gare TGV★"
type input "[STREET_ADDRESS][PERSON_NAME]"
type input "13003"
type input "[GEOGRAPHIC_DATA]"
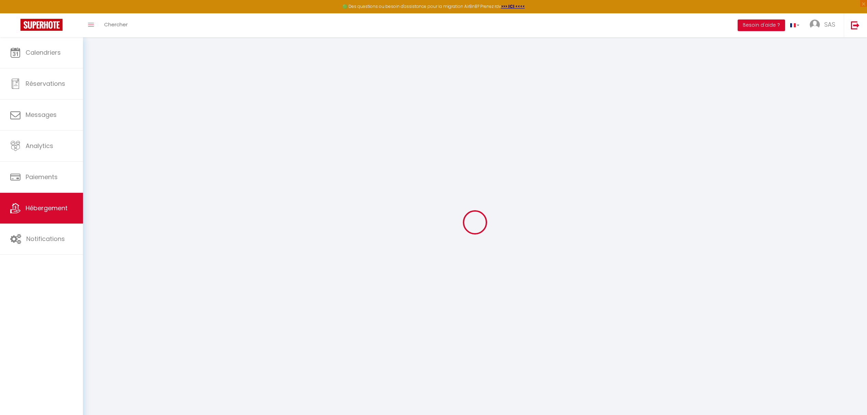
select select "1"
type input "941727646"
type input "A GOOD PLACE"
select select
checkbox input "true"
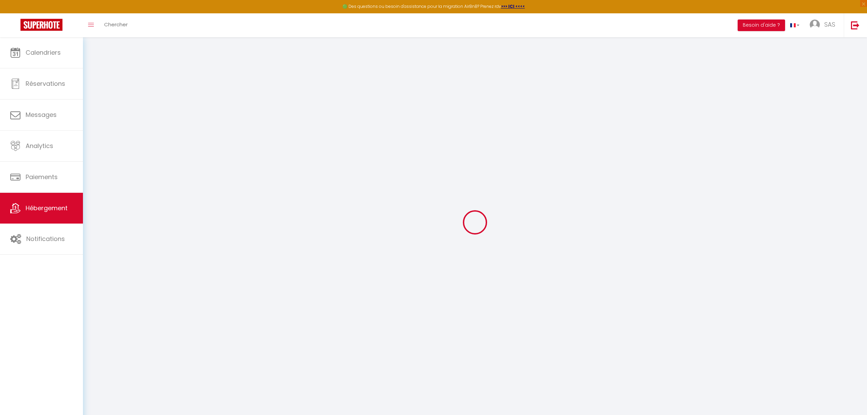
checkbox input "false"
checkbox input "true"
checkbox input "false"
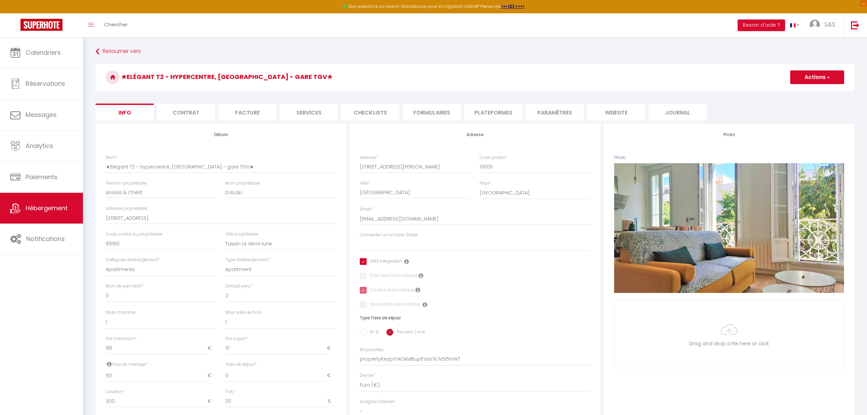
click at [250, 116] on li "Facture" at bounding box center [248, 111] width 58 height 17
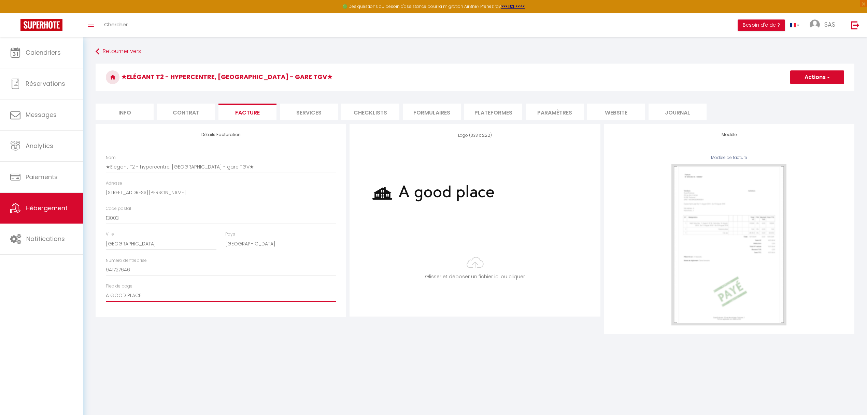
click at [150, 294] on input "A GOOD PLACE" at bounding box center [221, 295] width 230 height 12
paste input "941727646"
click at [150, 297] on input "A GOOD PLACE SAS 941727646" at bounding box center [221, 295] width 230 height 12
type input "A GOOD PLACE SAS - 941727646"
click at [825, 76] on button "Actions" at bounding box center [817, 77] width 54 height 14
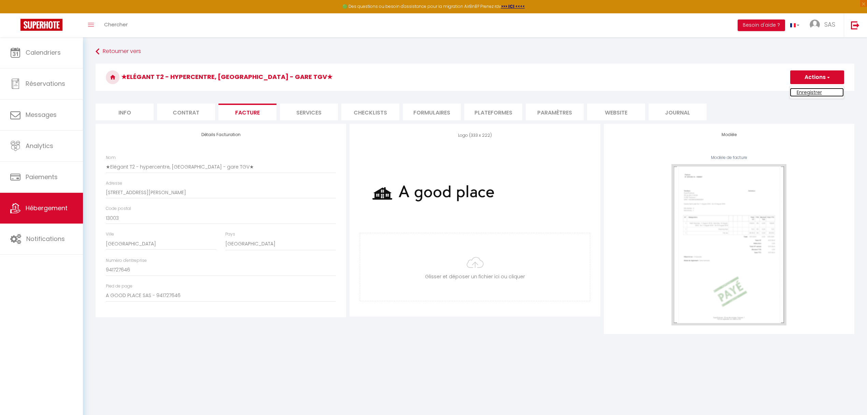
click at [806, 92] on link "Enregistrer" at bounding box center [817, 92] width 54 height 9
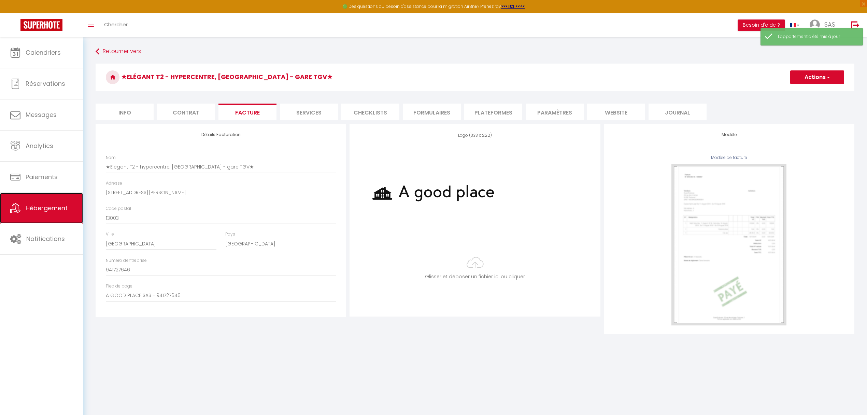
click at [36, 213] on link "Hébergement" at bounding box center [41, 208] width 83 height 31
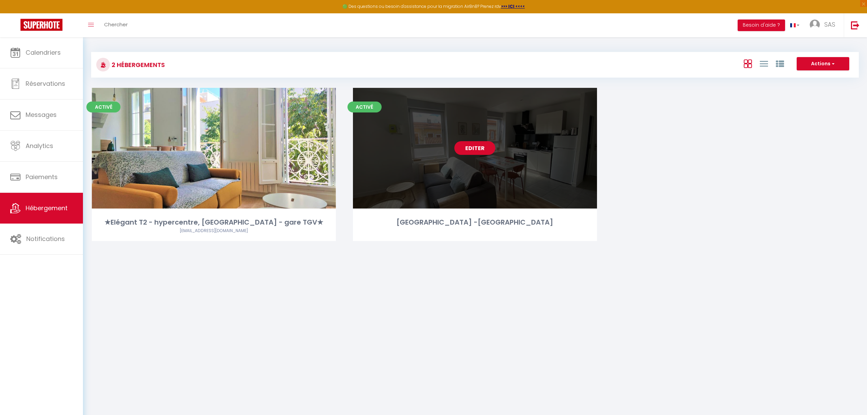
click at [467, 147] on link "Editer" at bounding box center [474, 148] width 41 height 14
select select "3"
select select "2"
select select "1"
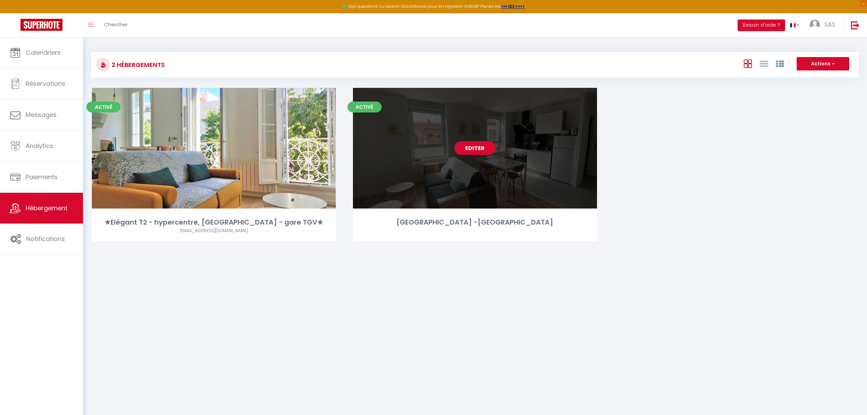
select select "28"
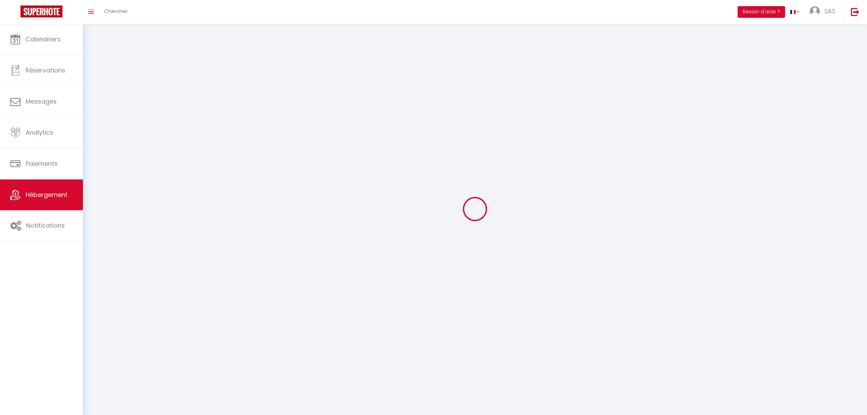
select select
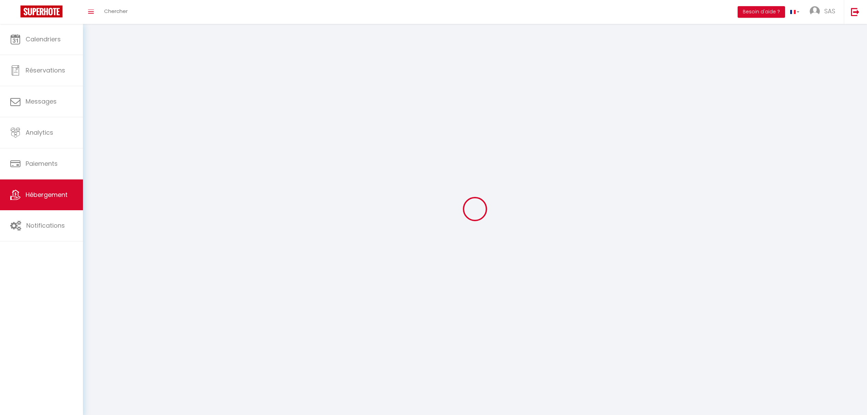
select select
checkbox input "false"
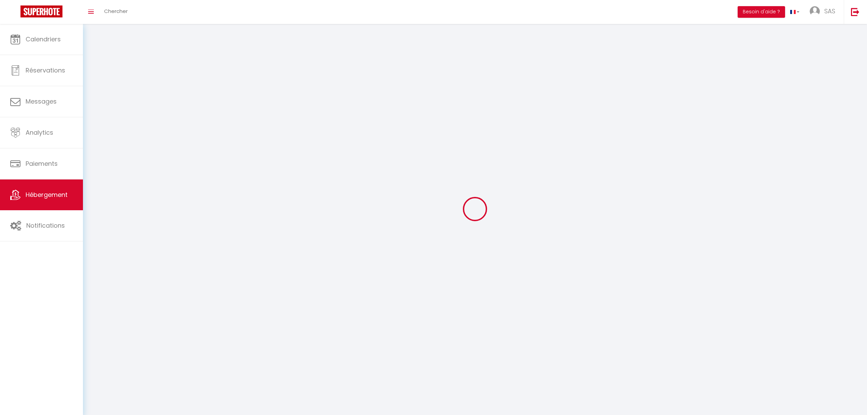
select select
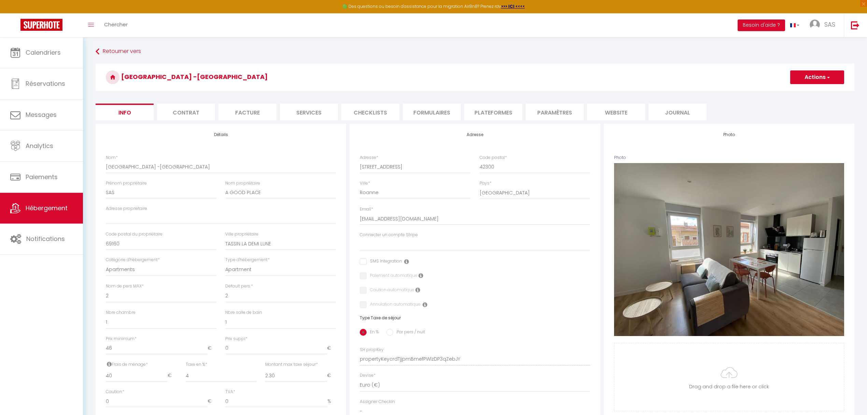
click at [824, 83] on button "Actions" at bounding box center [817, 77] width 54 height 14
click at [792, 109] on link "Supprimer" at bounding box center [807, 110] width 73 height 9
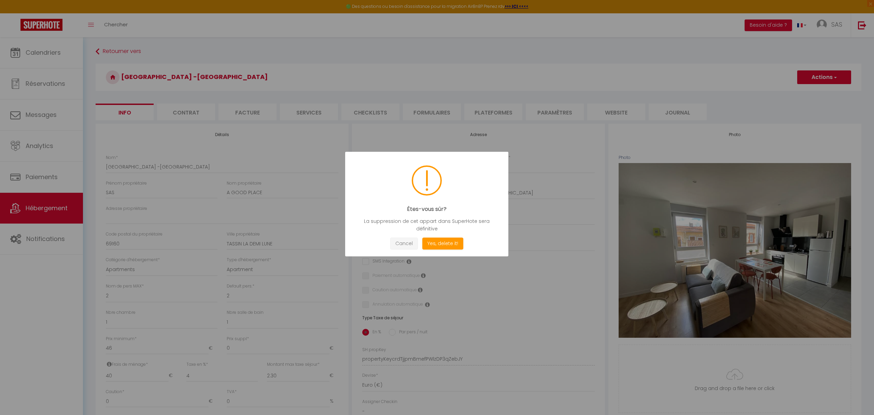
click at [406, 238] on button "Cancel" at bounding box center [404, 243] width 28 height 12
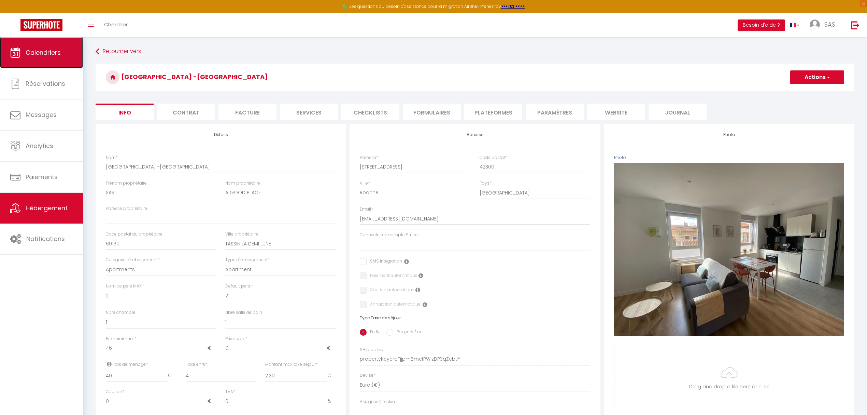
click at [46, 57] on link "Calendriers" at bounding box center [41, 52] width 83 height 31
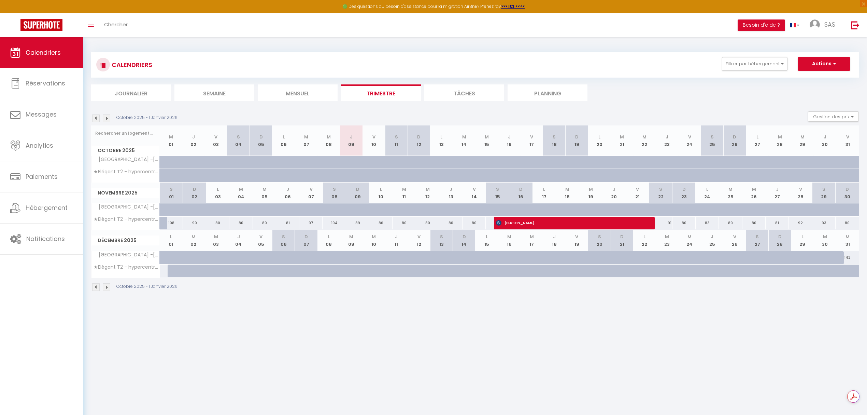
click at [96, 119] on img at bounding box center [96, 118] width 8 height 8
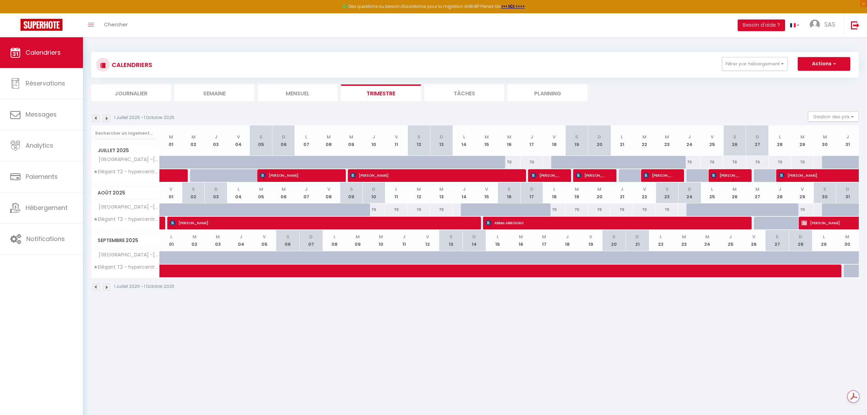
click at [96, 119] on img at bounding box center [96, 118] width 8 height 8
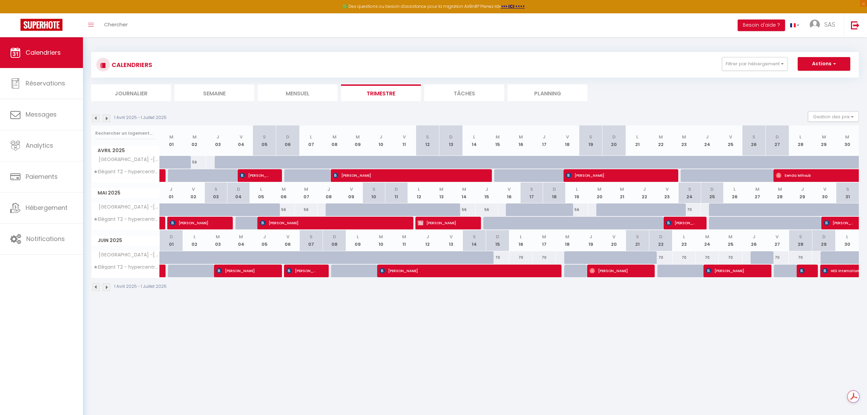
click at [96, 119] on img at bounding box center [96, 118] width 8 height 8
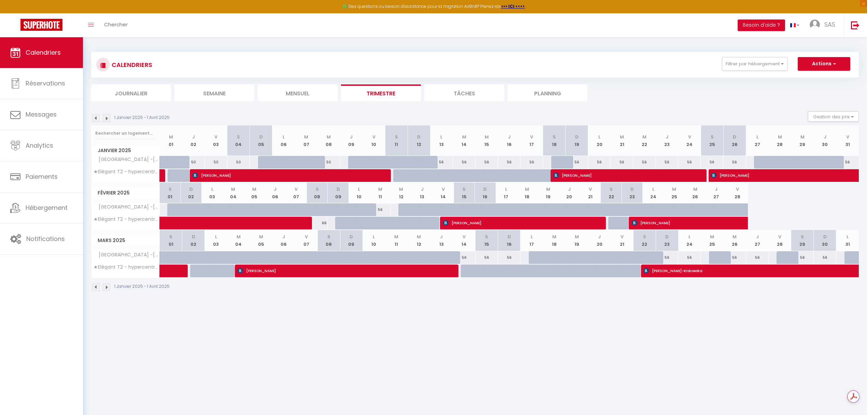
click at [106, 118] on img at bounding box center [107, 118] width 8 height 8
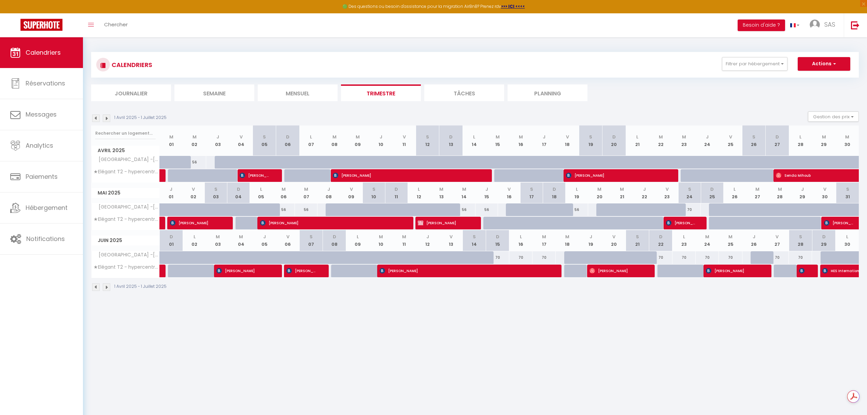
click at [96, 118] on img at bounding box center [96, 118] width 8 height 8
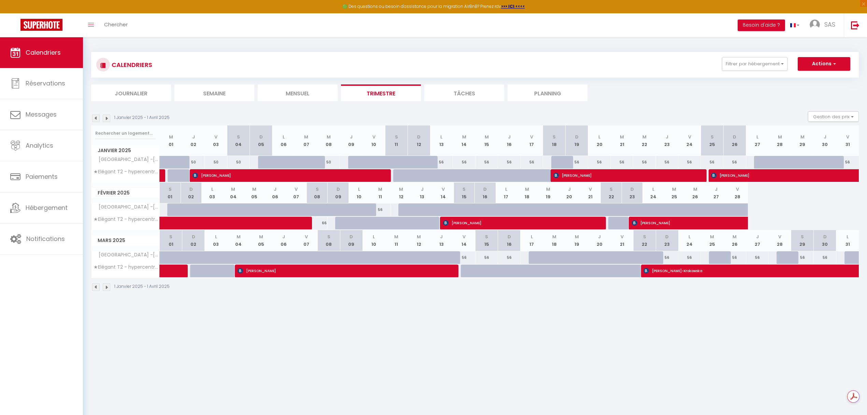
click at [106, 118] on img at bounding box center [107, 118] width 8 height 8
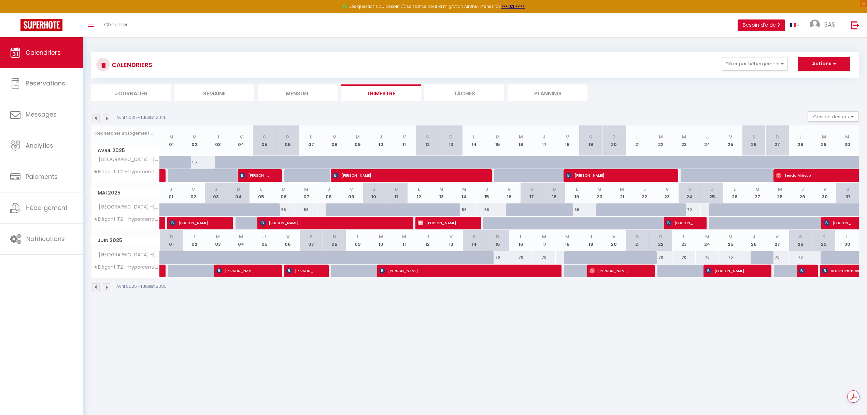
click at [106, 118] on img at bounding box center [107, 118] width 8 height 8
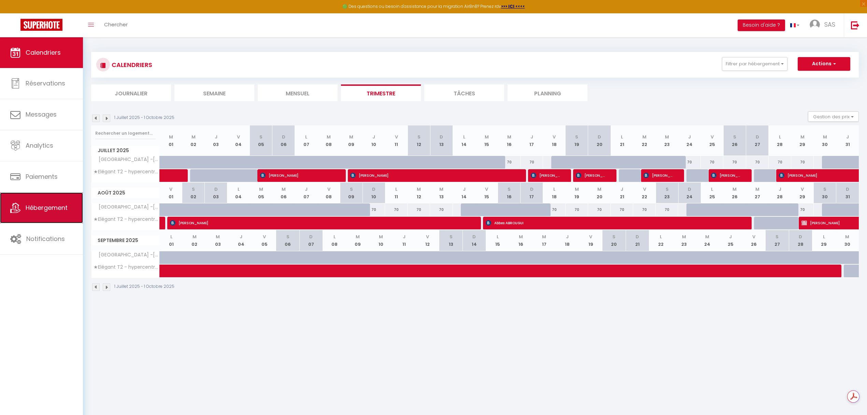
click at [37, 202] on link "Hébergement" at bounding box center [41, 207] width 83 height 31
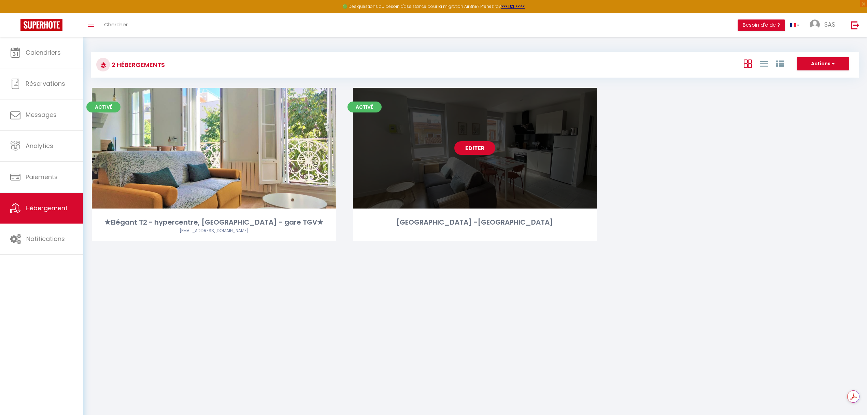
click at [469, 145] on link "Editer" at bounding box center [474, 148] width 41 height 14
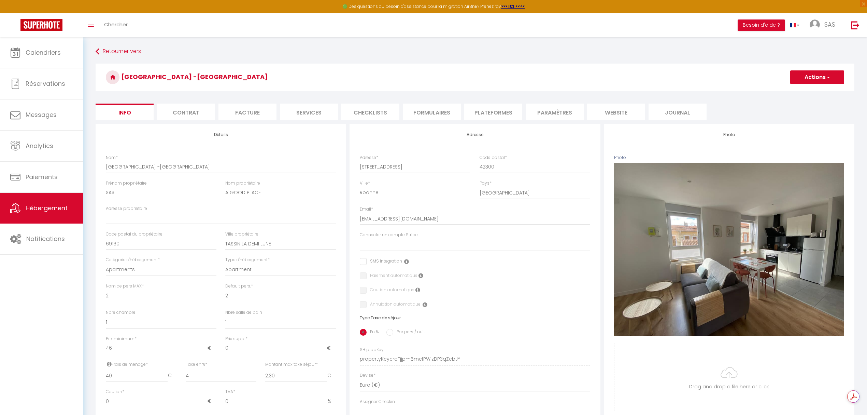
click at [831, 80] on button "Actions" at bounding box center [817, 77] width 54 height 14
click at [794, 109] on link "Supprimer" at bounding box center [807, 110] width 73 height 9
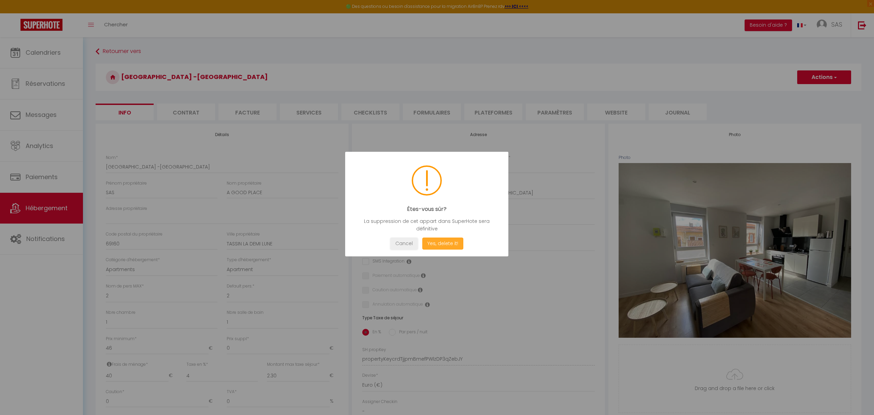
click at [446, 243] on button "Yes, delete it!" at bounding box center [442, 243] width 41 height 12
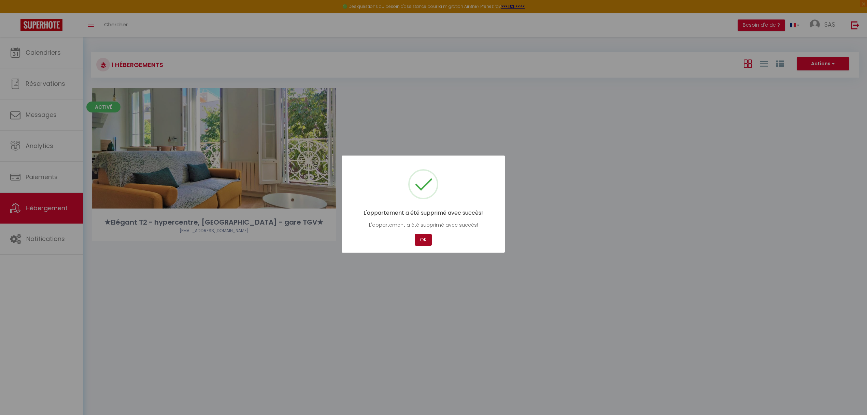
click at [425, 239] on button "OK" at bounding box center [423, 240] width 17 height 12
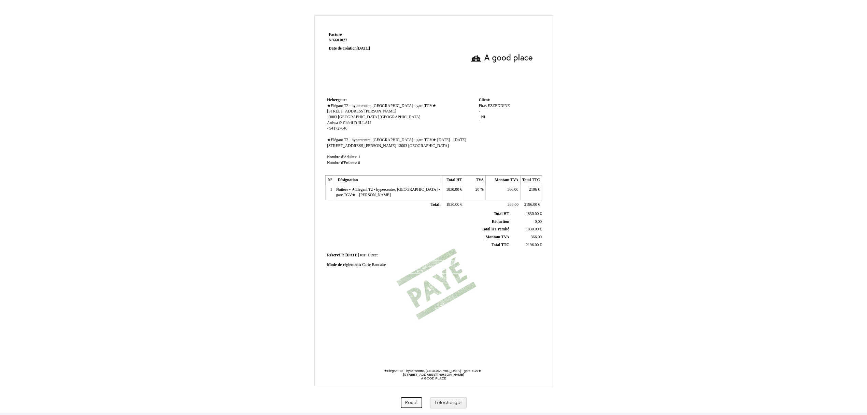
click at [416, 402] on button "Reset" at bounding box center [412, 402] width 22 height 11
click at [608, 294] on div "Facture Facture N° 6601027 6601027 Date de création 29 August 2025 Hebergeur: H…" at bounding box center [433, 213] width 399 height 396
